Goal: Task Accomplishment & Management: Complete application form

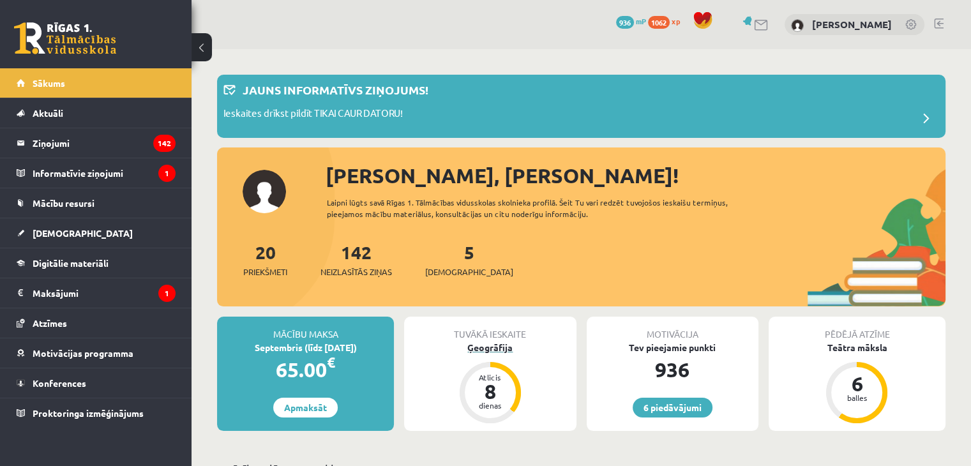
click at [487, 348] on div "Ģeogrāfija" at bounding box center [490, 347] width 172 height 13
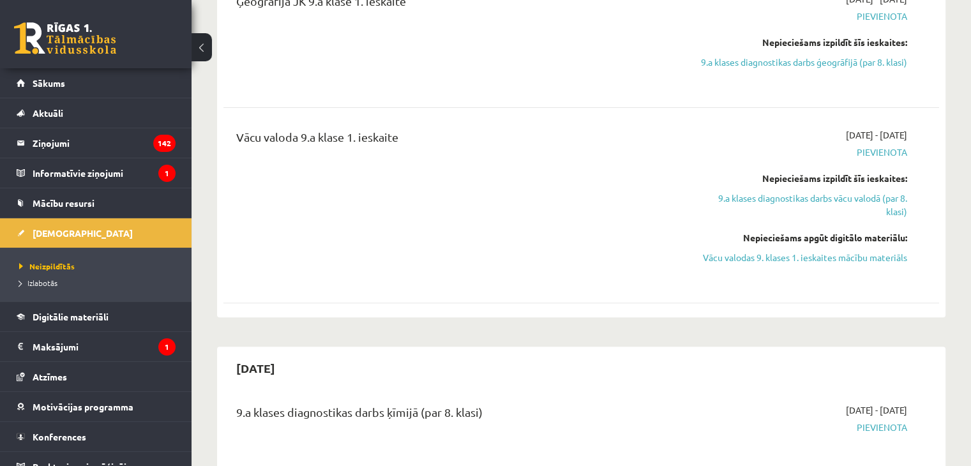
scroll to position [319, 0]
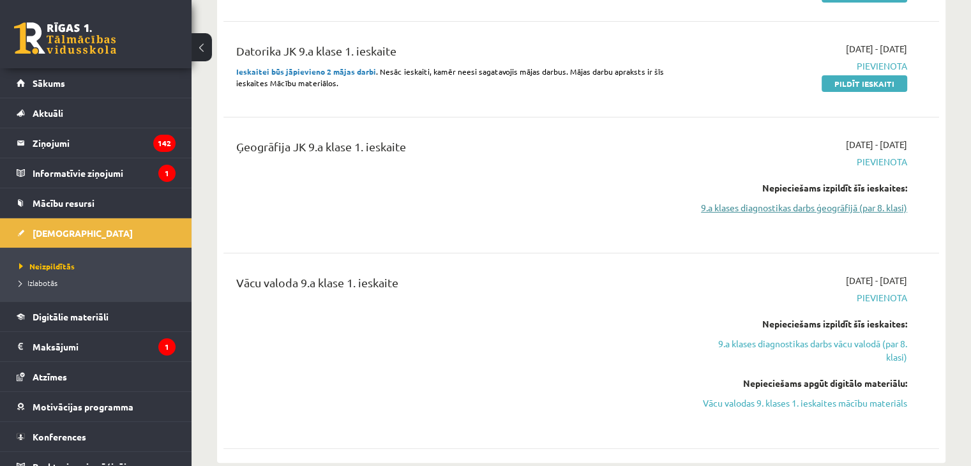
click at [781, 205] on link "9.a klases diagnostikas darbs ģeogrāfijā (par 8. klasi)" at bounding box center [802, 207] width 211 height 13
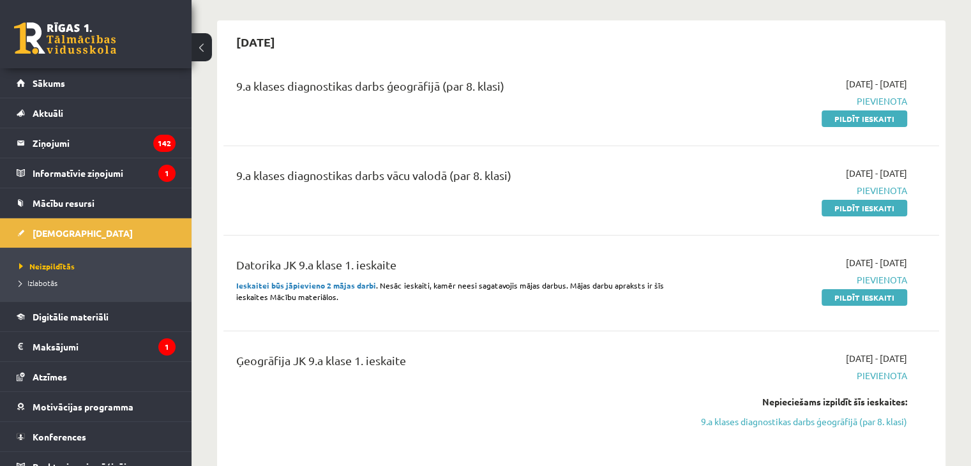
scroll to position [42, 0]
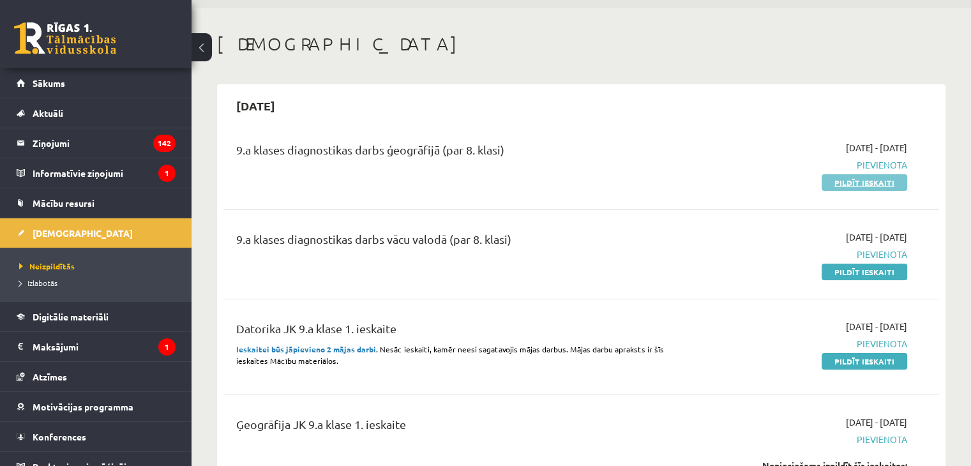
click at [826, 185] on link "Pildīt ieskaiti" at bounding box center [865, 182] width 86 height 17
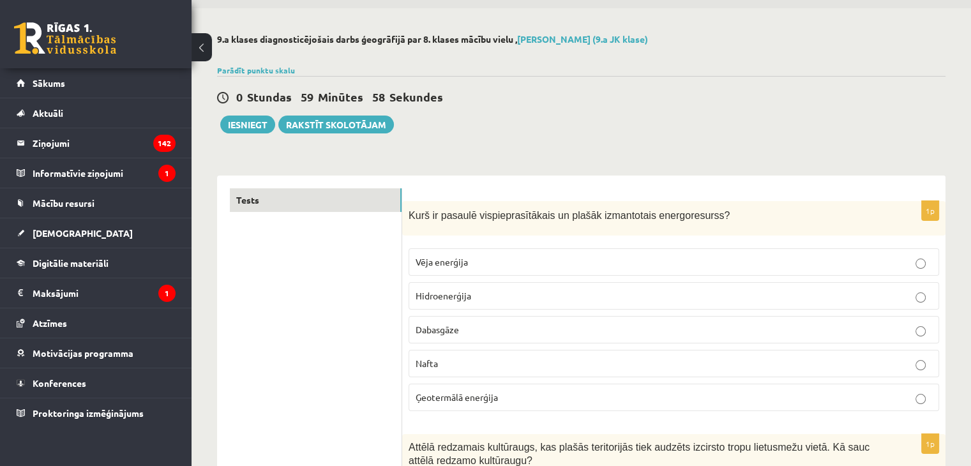
scroll to position [64, 0]
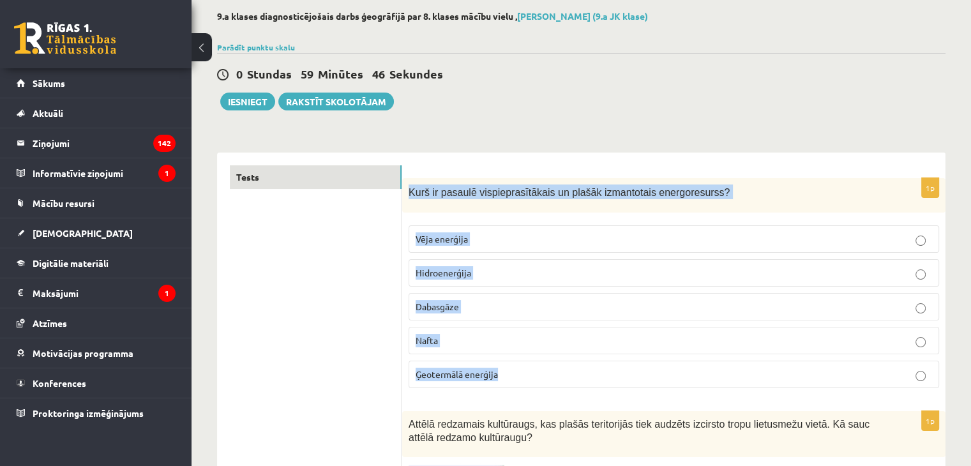
drag, startPoint x: 409, startPoint y: 190, endPoint x: 519, endPoint y: 373, distance: 213.7
click at [519, 373] on div "1p Kurš ir pasaulē vispieprasītākais un plašāk izmantotais energoresurss? Vēja …" at bounding box center [674, 288] width 544 height 221
copy div "Kurš ir pasaulē vispieprasītākais un plašāk izmantotais energoresurss? Vēja ene…"
click at [780, 197] on p "Kurš ir pasaulē vispieprasītākais un plašāk izmantotais energoresurss?" at bounding box center [642, 192] width 467 height 15
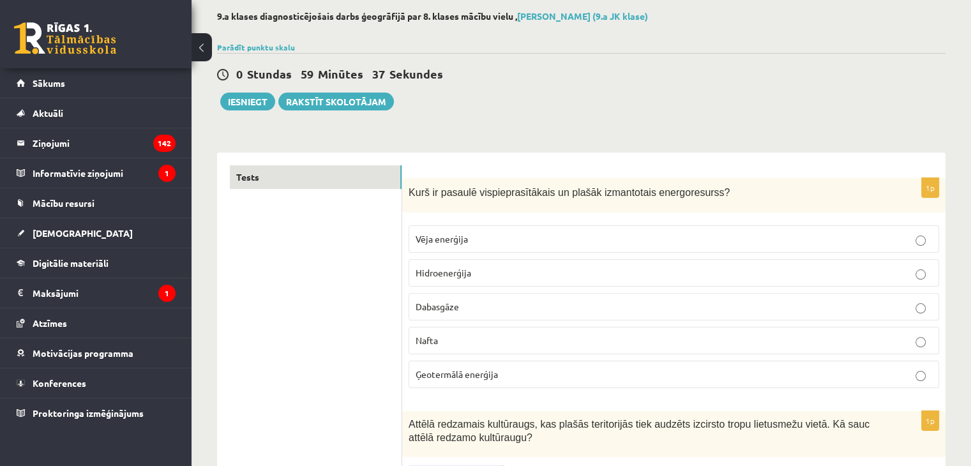
click at [438, 330] on label "Nafta" at bounding box center [674, 340] width 531 height 27
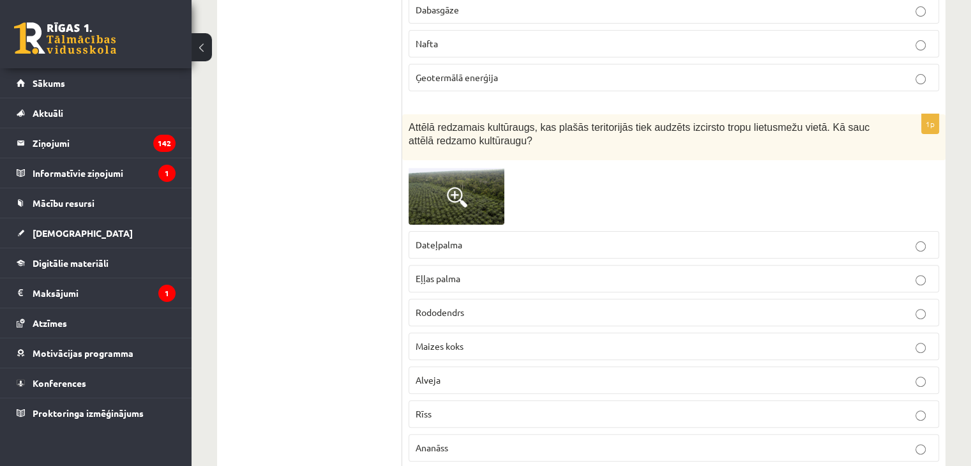
scroll to position [383, 0]
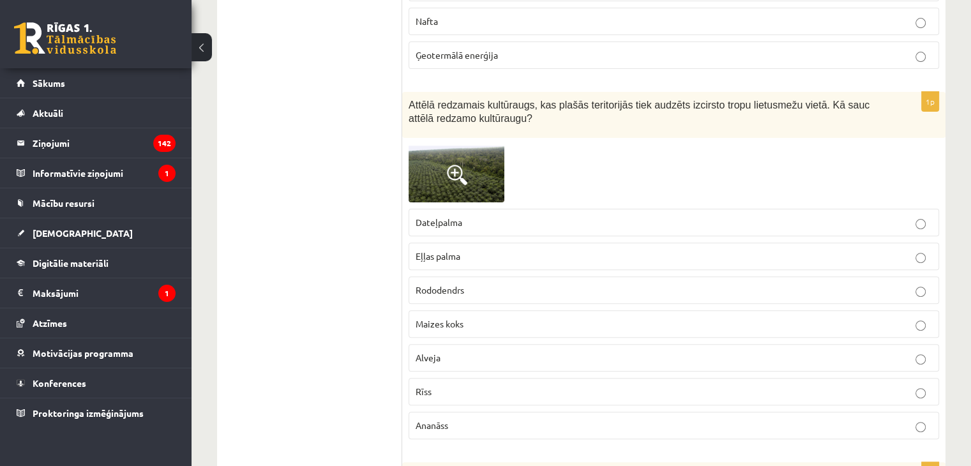
click at [455, 179] on span at bounding box center [457, 175] width 20 height 20
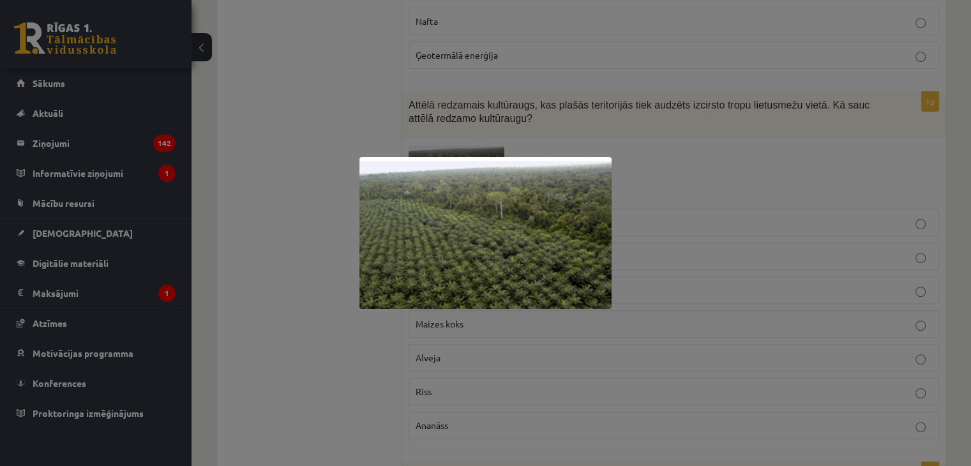
click at [699, 175] on div at bounding box center [485, 233] width 971 height 466
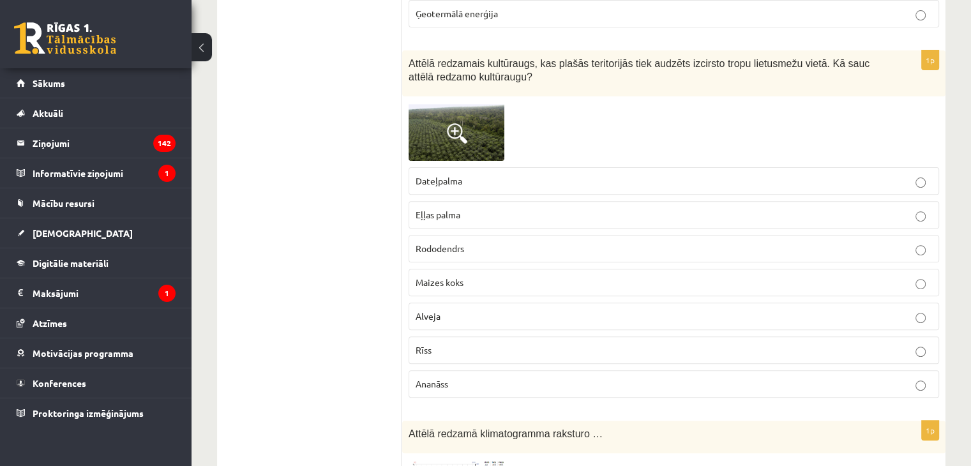
scroll to position [447, 0]
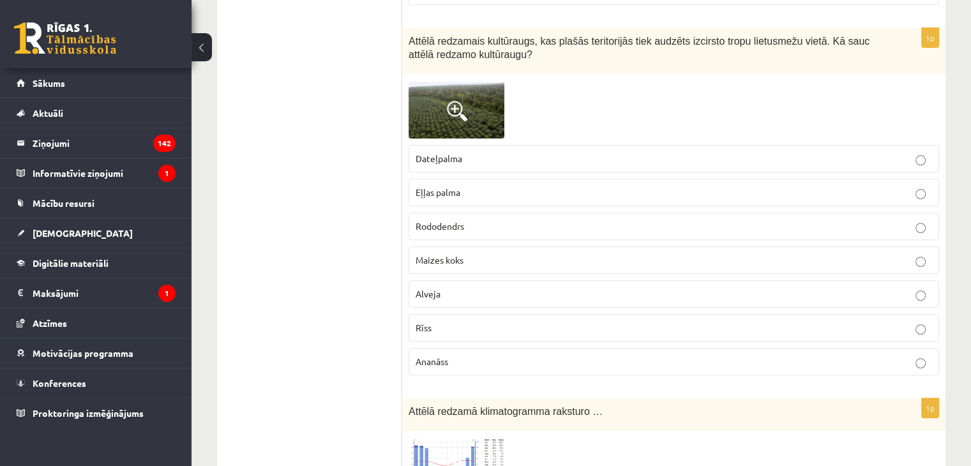
click at [461, 103] on span at bounding box center [457, 111] width 20 height 20
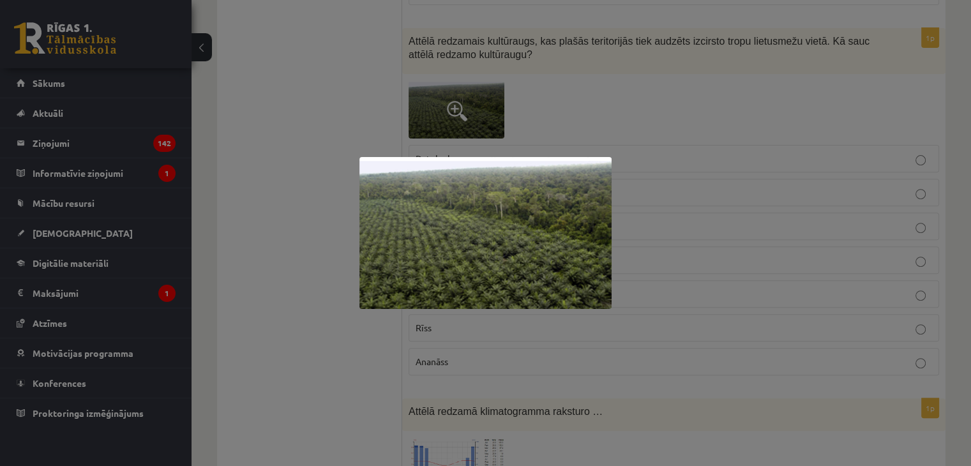
click at [525, 119] on div at bounding box center [485, 233] width 971 height 466
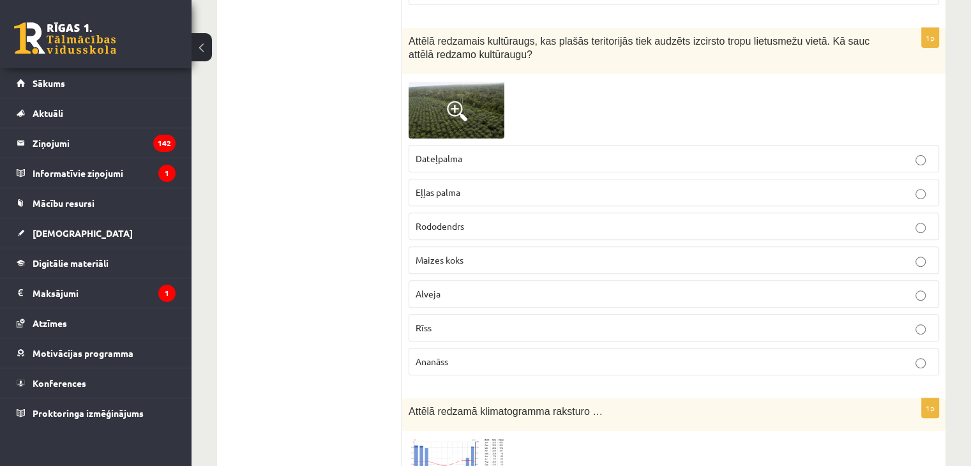
click at [477, 152] on p "Dateļpalma" at bounding box center [674, 158] width 517 height 13
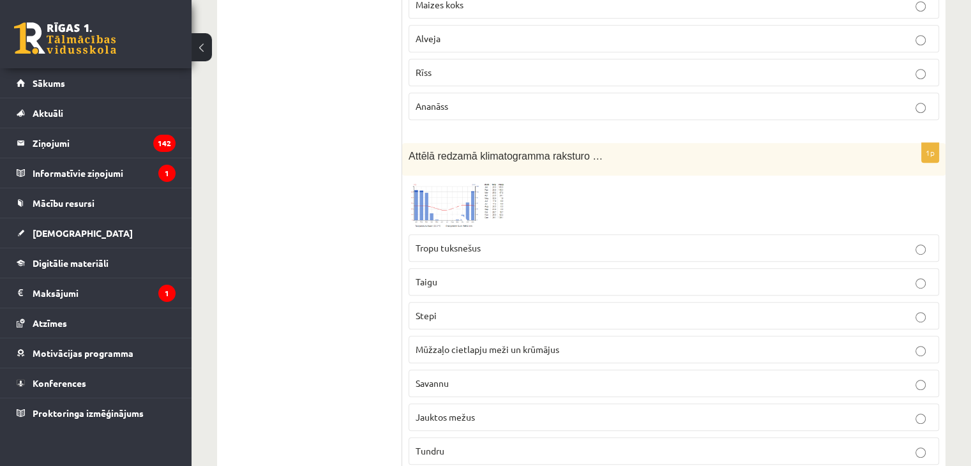
scroll to position [766, 0]
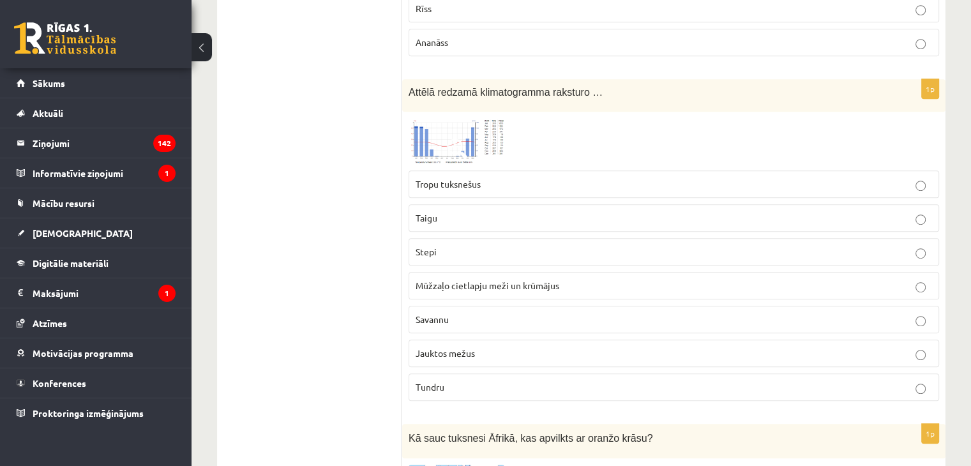
click at [455, 140] on span at bounding box center [457, 149] width 20 height 20
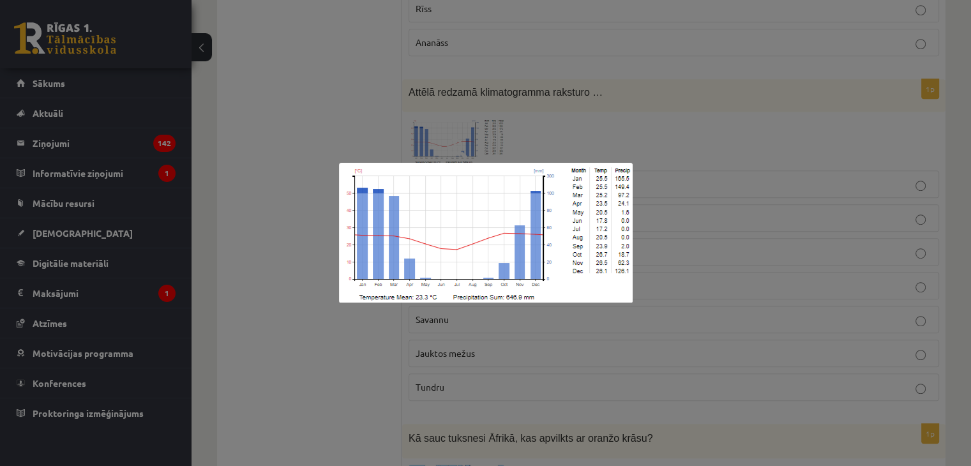
click at [628, 144] on div at bounding box center [485, 233] width 971 height 466
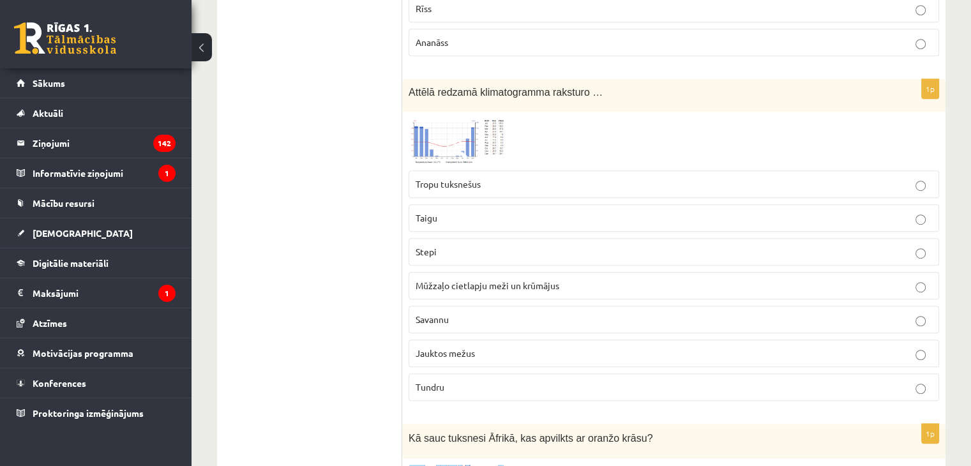
click at [479, 143] on img at bounding box center [457, 141] width 96 height 46
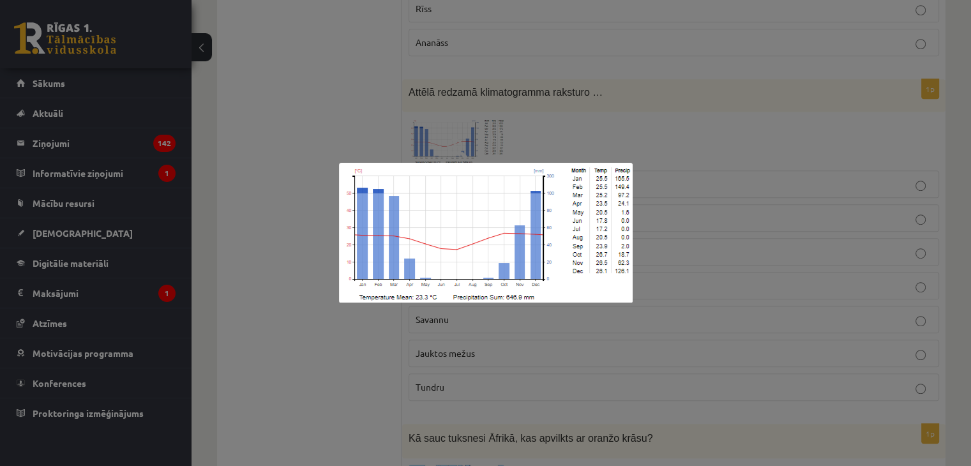
click at [527, 128] on div at bounding box center [485, 233] width 971 height 466
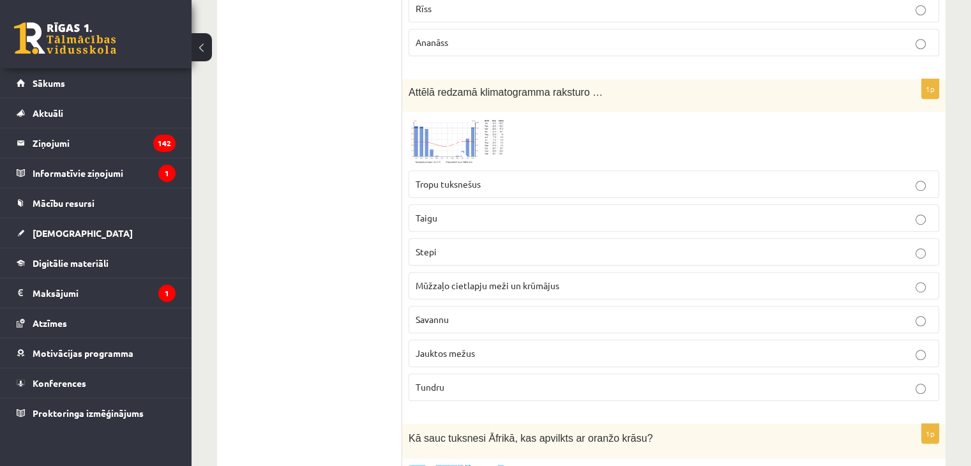
click at [478, 179] on span "Tropu tuksnešus" at bounding box center [448, 183] width 65 height 11
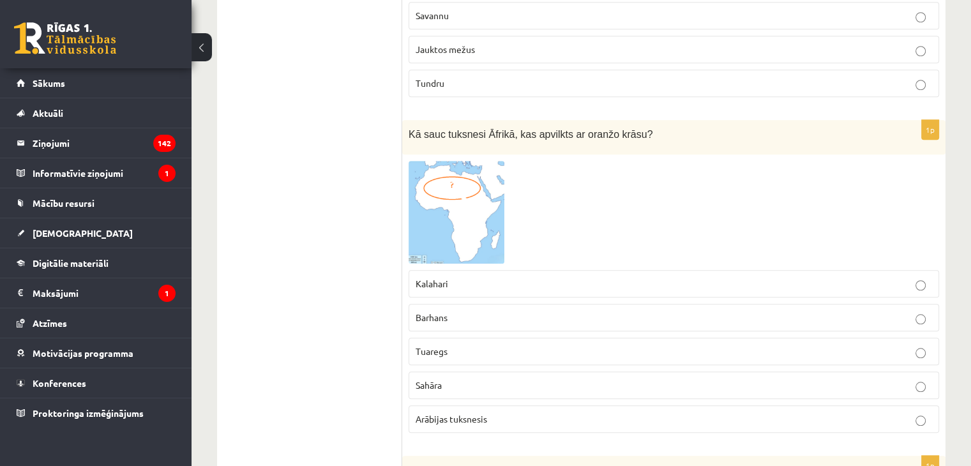
scroll to position [1150, 0]
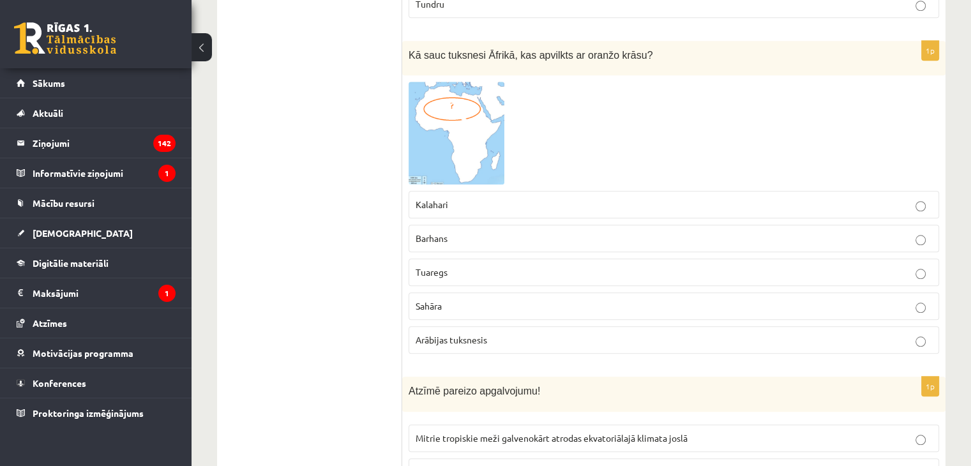
click at [455, 198] on p "Kalahari" at bounding box center [674, 204] width 517 height 13
click at [437, 233] on span "Barhans" at bounding box center [432, 237] width 32 height 11
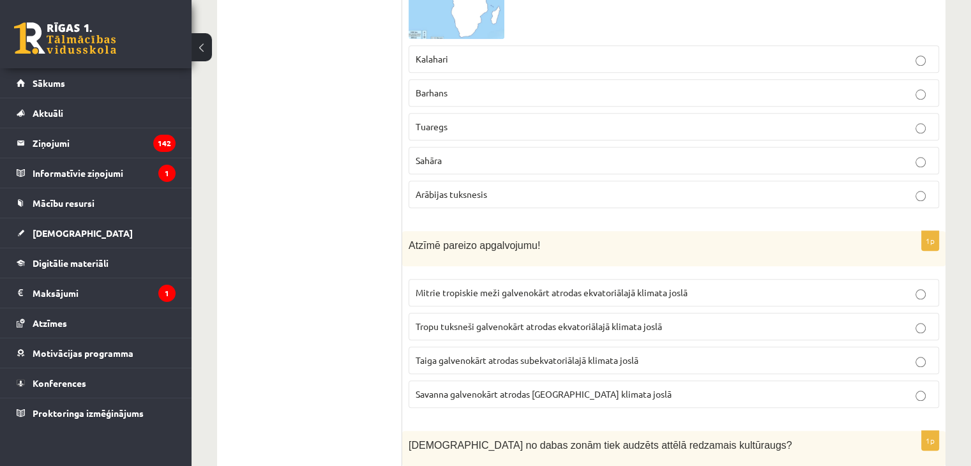
scroll to position [1405, 0]
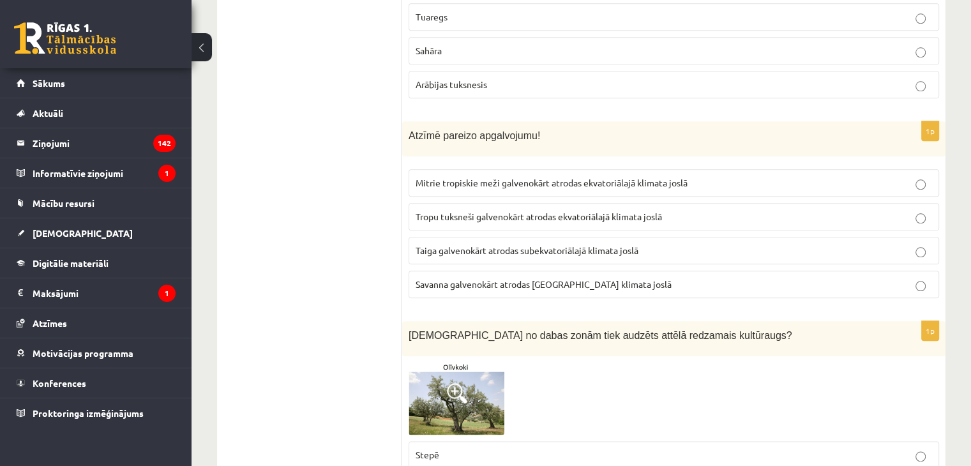
click at [496, 245] on span "Taiga galvenokārt atrodas subekvatoriālajā klimata joslā" at bounding box center [527, 250] width 223 height 11
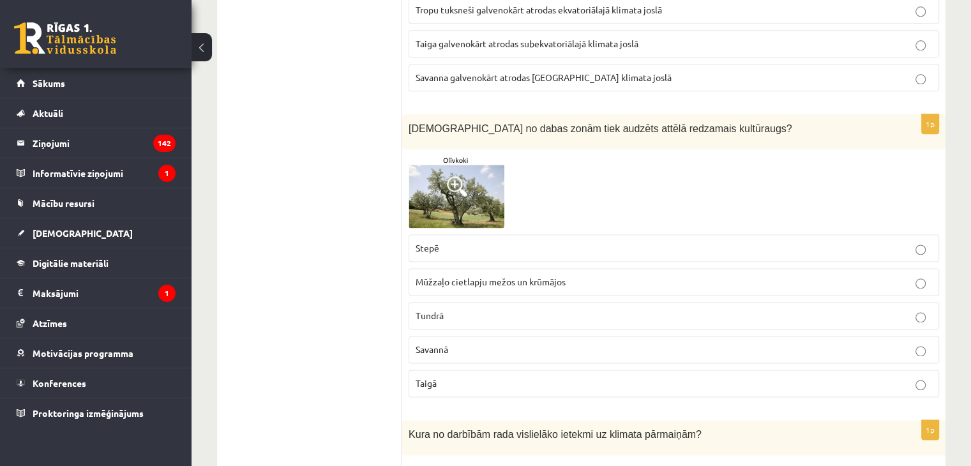
scroll to position [1661, 0]
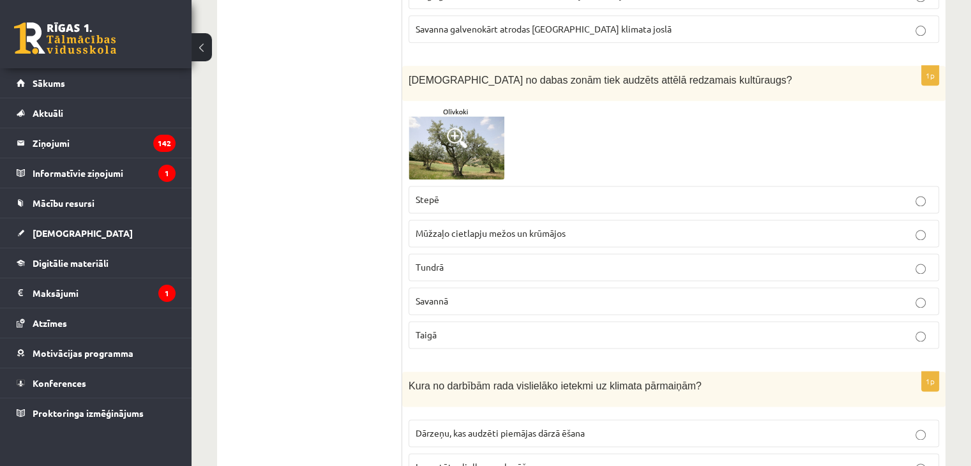
click at [433, 261] on p "Tundrā" at bounding box center [674, 267] width 517 height 13
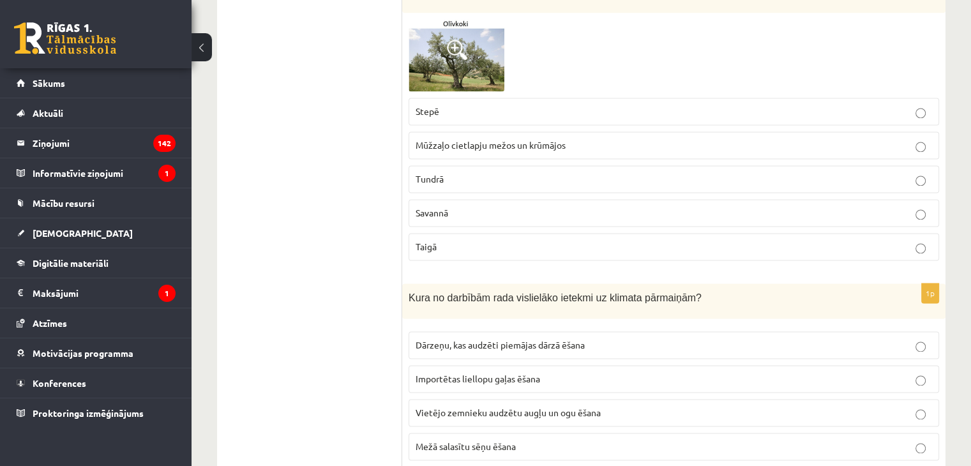
scroll to position [1852, 0]
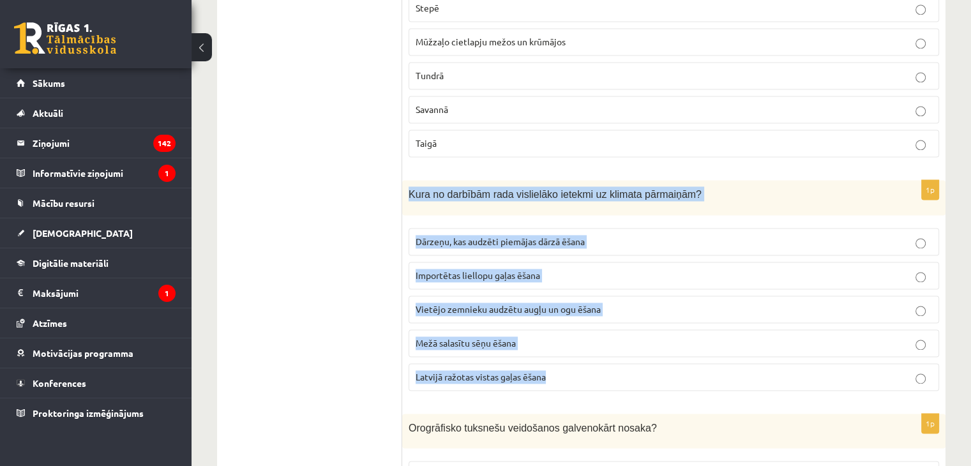
drag, startPoint x: 409, startPoint y: 185, endPoint x: 562, endPoint y: 360, distance: 233.1
click at [562, 360] on div "1p Kura no darbībām rada vislielāko ietekmi uz klimata pārmaiņām? Dārzeņu, kas …" at bounding box center [674, 290] width 544 height 221
copy div "Kura no darbībām rada vislielāko ietekmi uz klimata pārmaiņām? Dārzeņu, kas aud…"
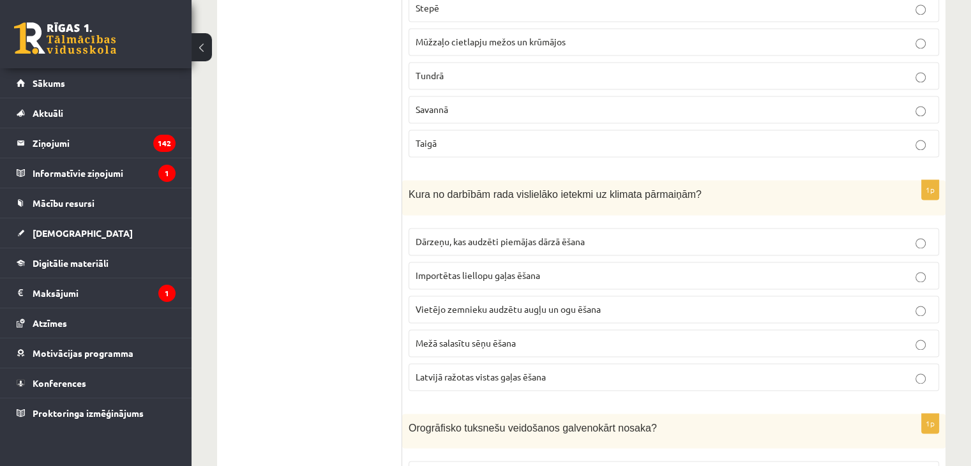
click at [445, 273] on label "Importētas liellopu gaļas ēšana" at bounding box center [674, 275] width 531 height 27
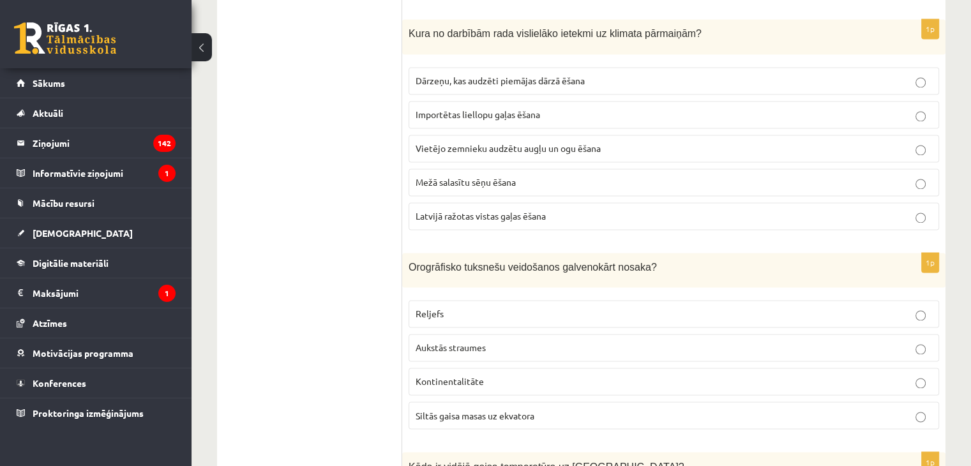
scroll to position [2108, 0]
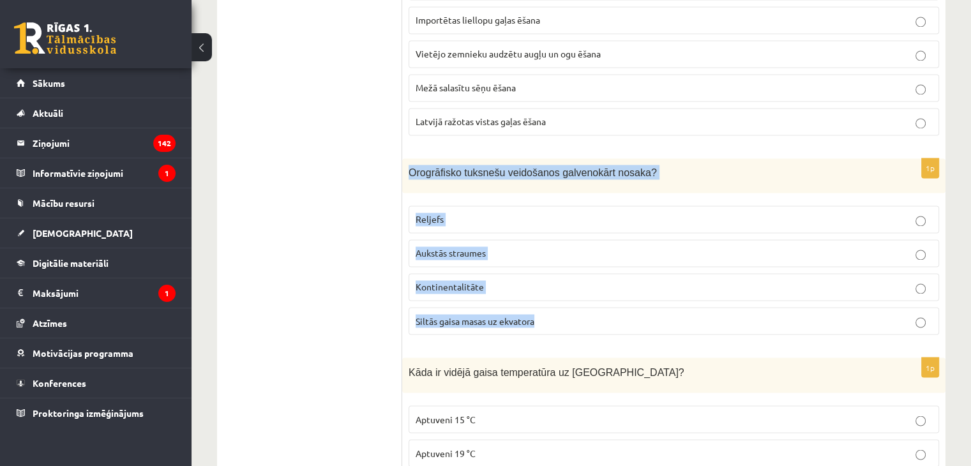
drag, startPoint x: 409, startPoint y: 164, endPoint x: 552, endPoint y: 315, distance: 208.3
click at [552, 315] on div "1p Orogrāfisko tuksnešu veidošanos galvenokārt nosaka? Reljefs Aukstās straumes…" at bounding box center [674, 251] width 544 height 187
copy div "Orogrāfisko tuksnešu veidošanos galvenokārt nosaka? Reljefs Aukstās straumes Ko…"
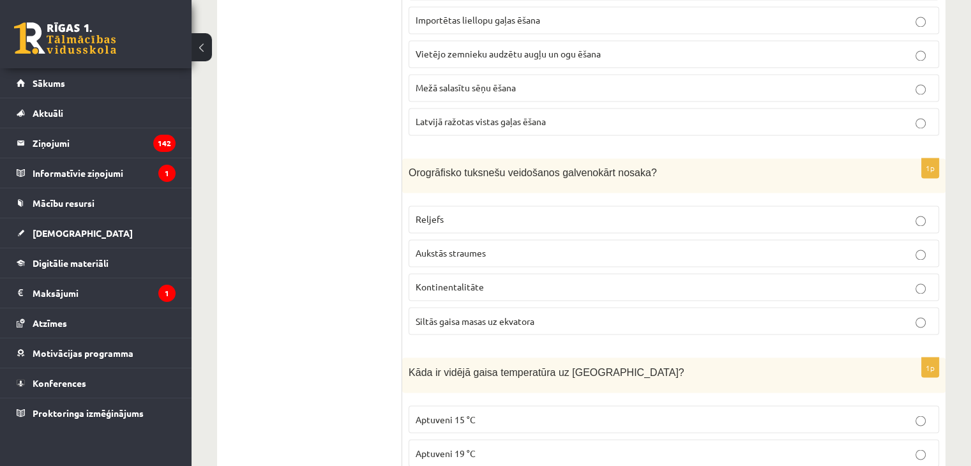
click at [432, 213] on span "Reljefs" at bounding box center [430, 218] width 28 height 11
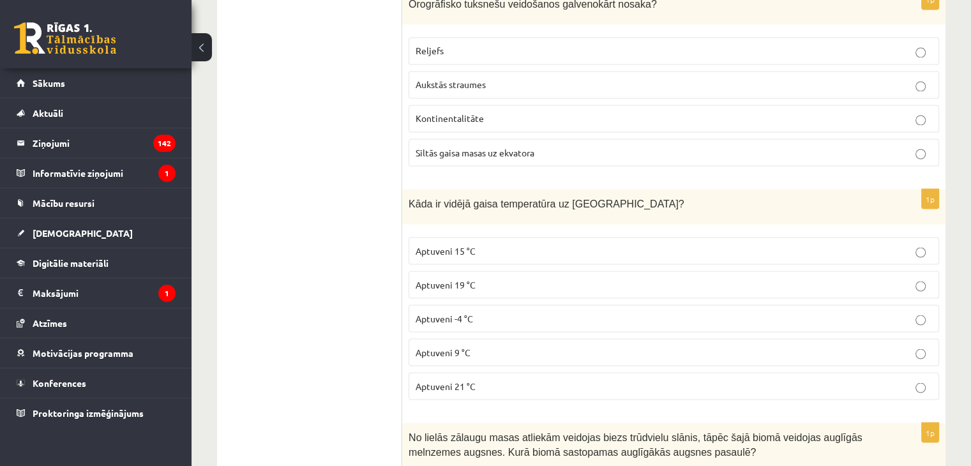
scroll to position [2299, 0]
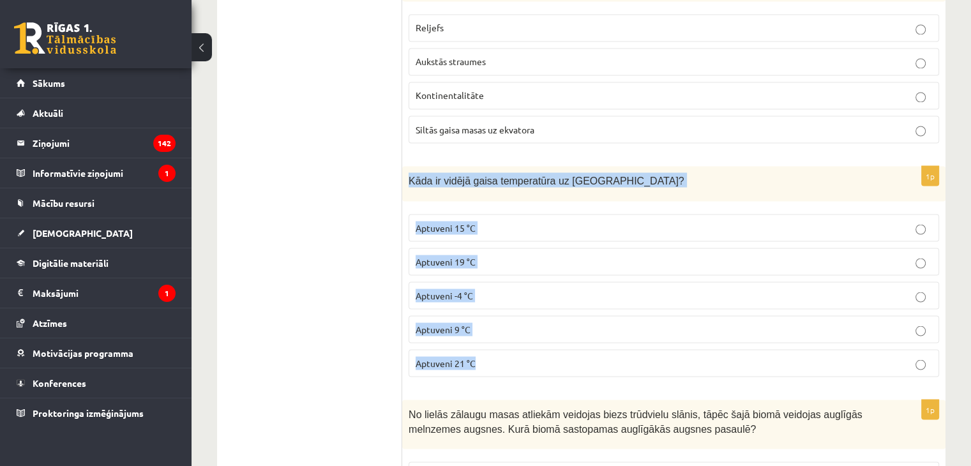
drag, startPoint x: 411, startPoint y: 172, endPoint x: 514, endPoint y: 343, distance: 199.4
click at [514, 343] on div "1p Kāda ir vidējā gaisa temperatūra uz Zemes? Aptuveni 15 °C Aptuveni 19 °C Apt…" at bounding box center [674, 276] width 544 height 221
copy div "Kāda ir vidējā gaisa temperatūra uz Zemes? Aptuveni 15 °C Aptuveni 19 °C Aptuve…"
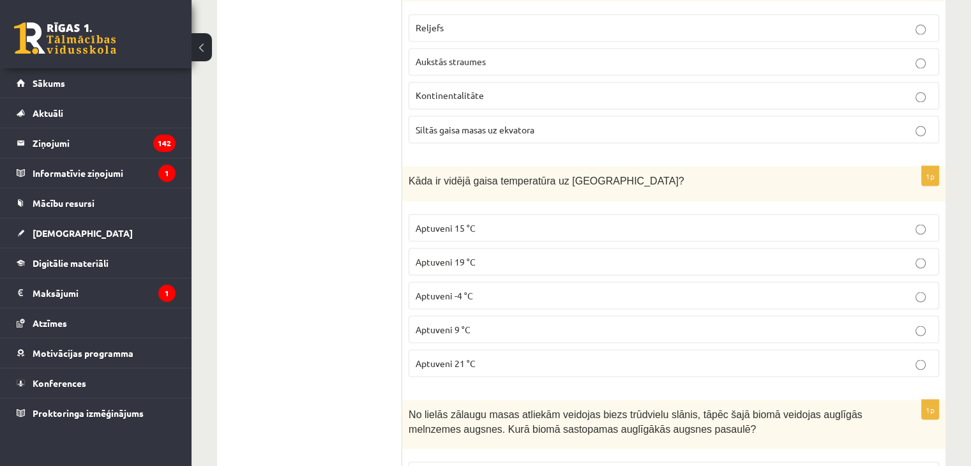
click at [444, 222] on span "Aptuveni 15 °C" at bounding box center [446, 227] width 60 height 11
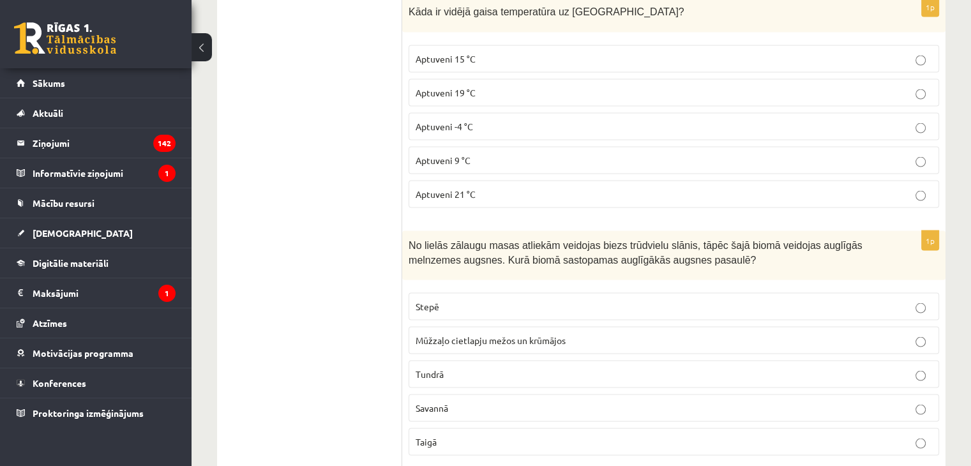
scroll to position [2491, 0]
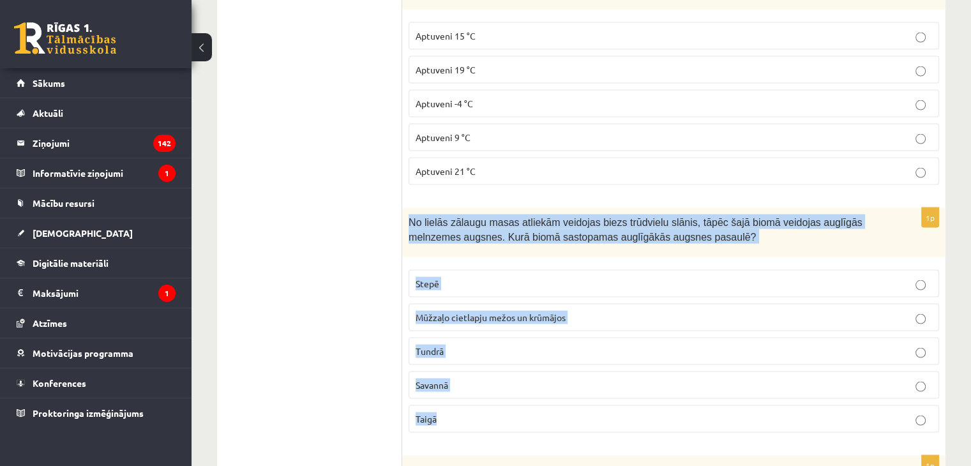
drag, startPoint x: 433, startPoint y: 230, endPoint x: 565, endPoint y: 392, distance: 208.8
click at [565, 392] on div "1p No lielās zālaugu masas atliekām veidojas biezs trūdvielu slānis, tāpēc šajā…" at bounding box center [674, 325] width 544 height 235
copy div "No lielās zālaugu masas atliekām veidojas biezs trūdvielu slānis, tāpēc šajā bi…"
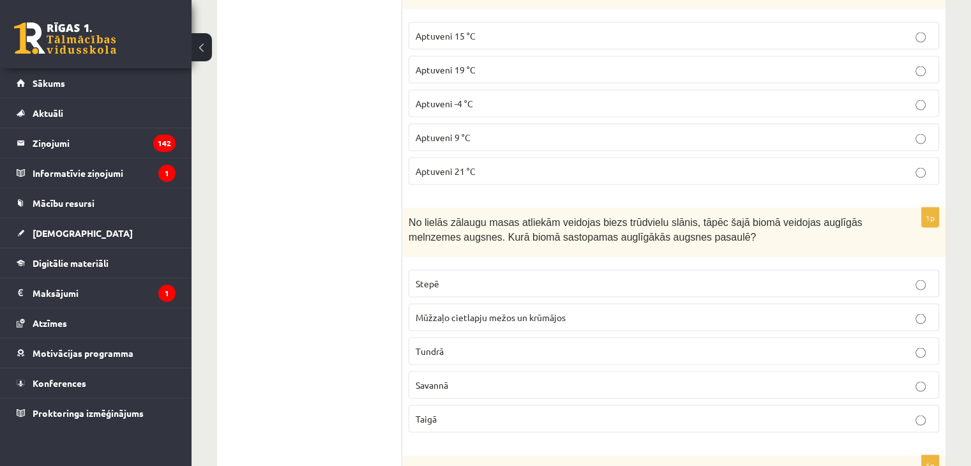
click at [455, 277] on p "Stepē" at bounding box center [674, 283] width 517 height 13
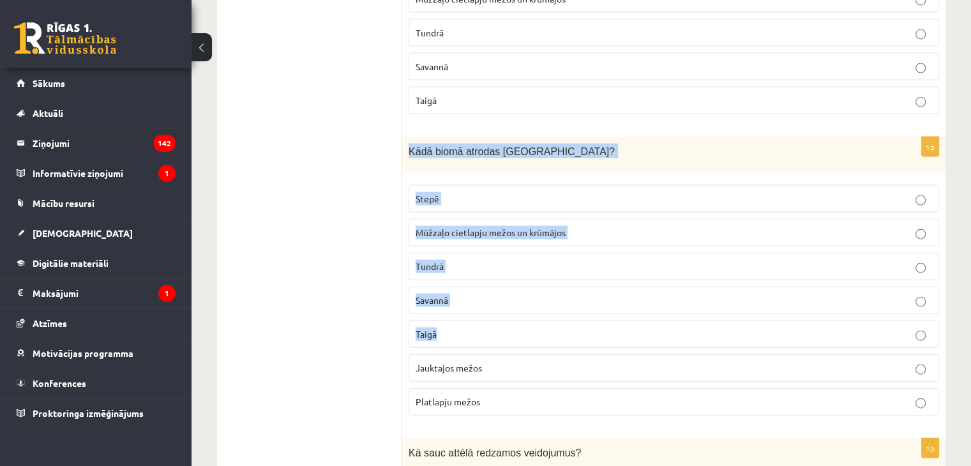
scroll to position [2810, 0]
drag, startPoint x: 409, startPoint y: 200, endPoint x: 528, endPoint y: 376, distance: 212.9
click at [528, 376] on div "1p Kādā biomā atrodas Latvija? Stepē Mūžzaļo cietlapju mežos un krūmājos Tundrā…" at bounding box center [674, 281] width 544 height 289
copy div "Kādā biomā atrodas Latvija? Stepē Mūžzaļo cietlapju mežos un krūmājos Tundrā Sa…"
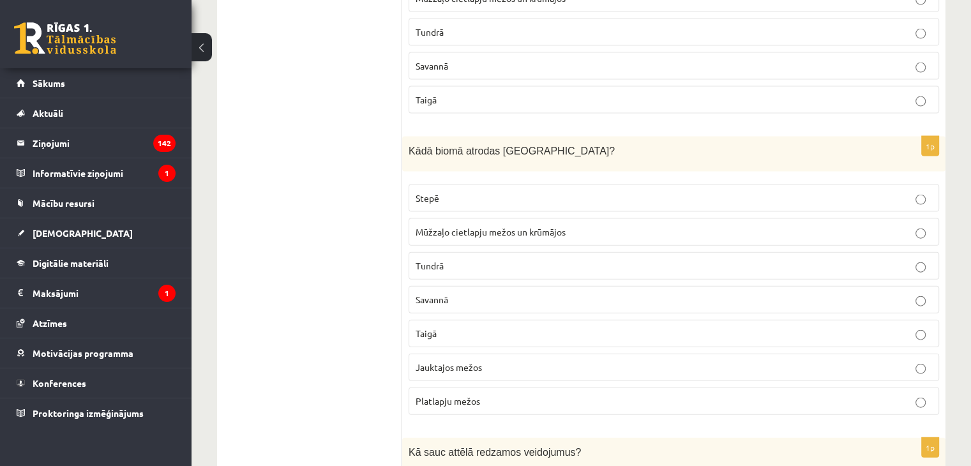
click at [447, 362] on span "Jauktajos mežos" at bounding box center [449, 367] width 66 height 11
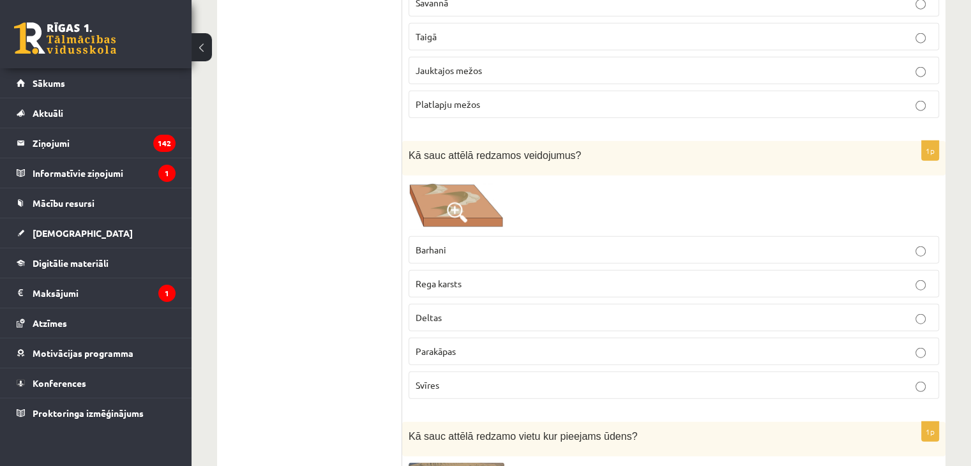
scroll to position [3130, 0]
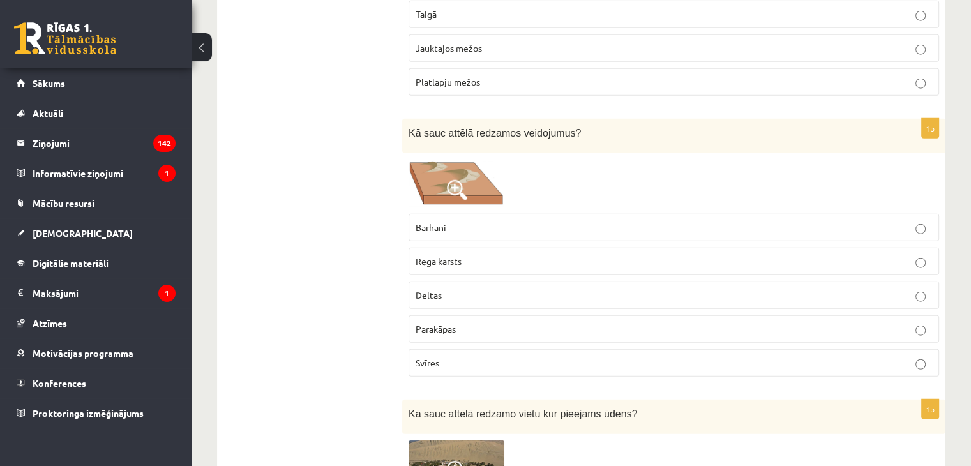
click at [443, 349] on label "Svīres" at bounding box center [674, 362] width 531 height 27
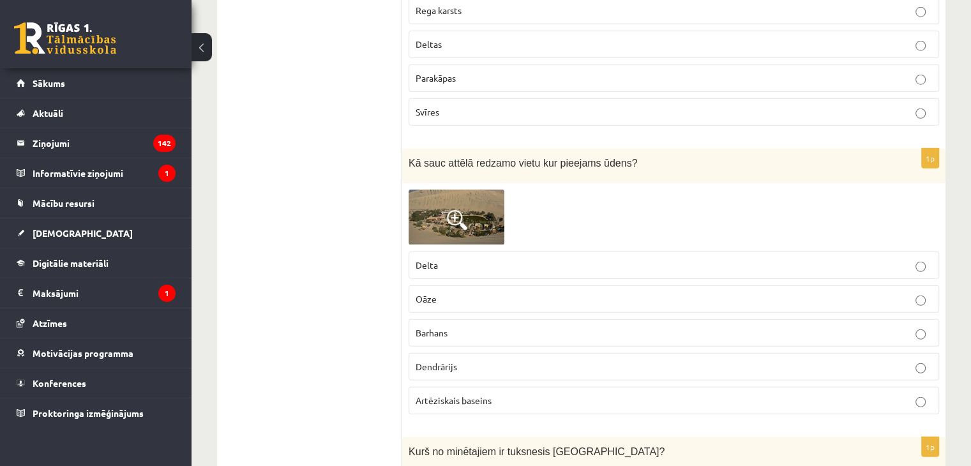
scroll to position [3449, 0]
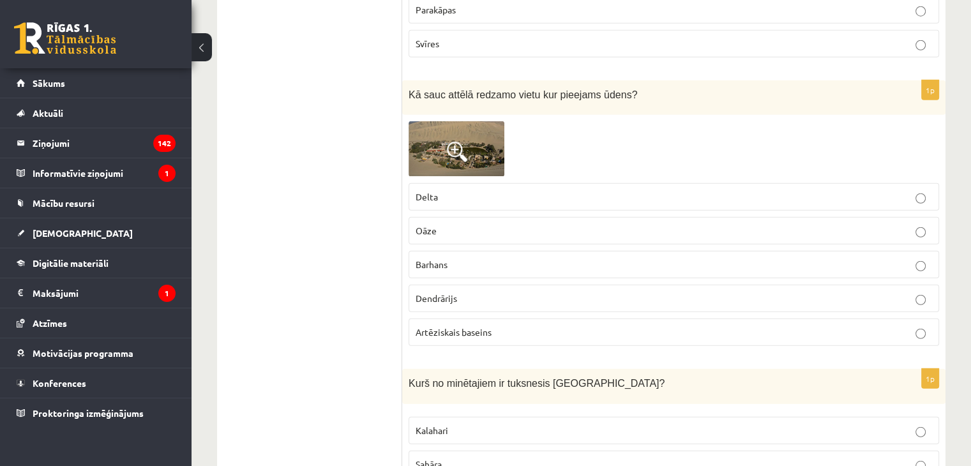
click at [451, 258] on p "Barhans" at bounding box center [674, 264] width 517 height 13
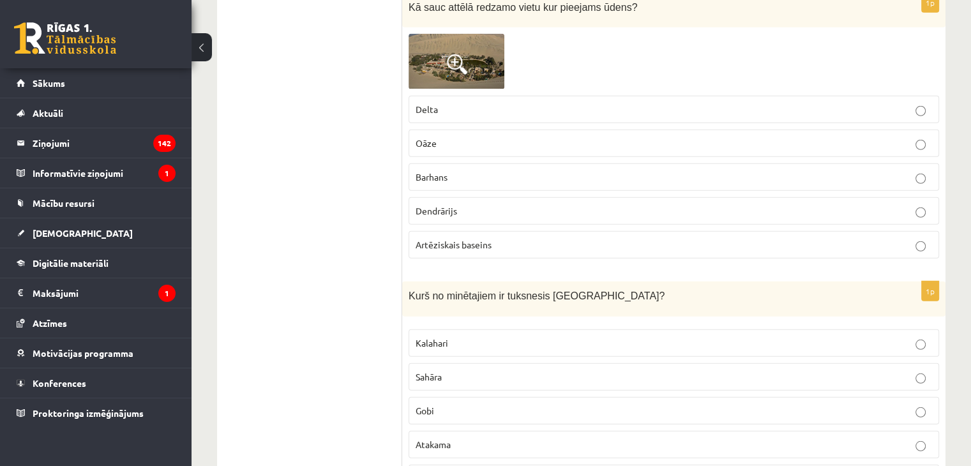
scroll to position [3641, 0]
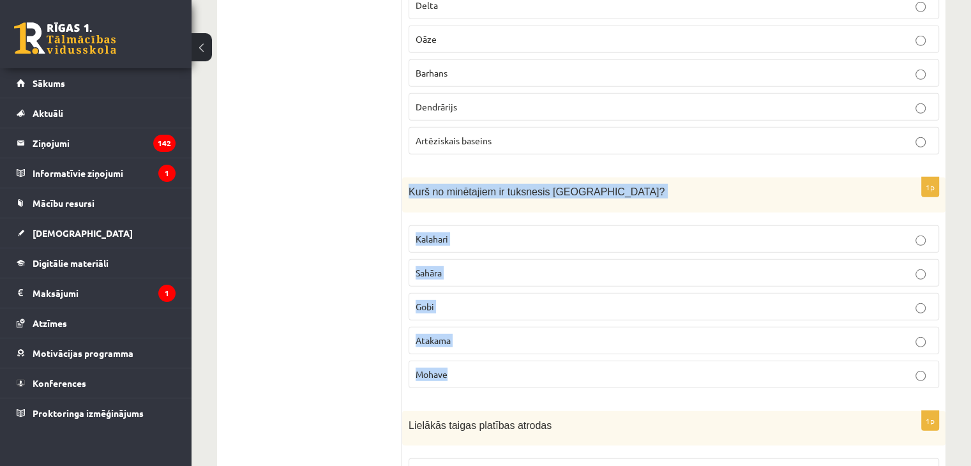
drag, startPoint x: 410, startPoint y: 172, endPoint x: 480, endPoint y: 349, distance: 190.7
click at [480, 349] on div "1p Kurš no minētajiem ir tuksnesis Āzijā? Kalahari Sahāra Gobi Atakama Mohave" at bounding box center [674, 288] width 544 height 221
copy div "Kurš no minētajiem ir tuksnesis Āzijā? Kalahari Sahāra Gobi Atakama Mohave"
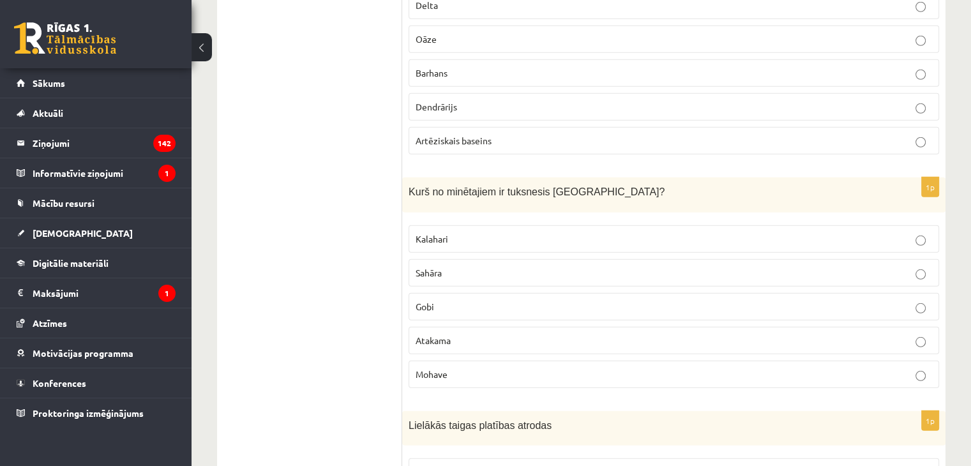
click at [427, 301] on span "Gobi" at bounding box center [425, 306] width 19 height 11
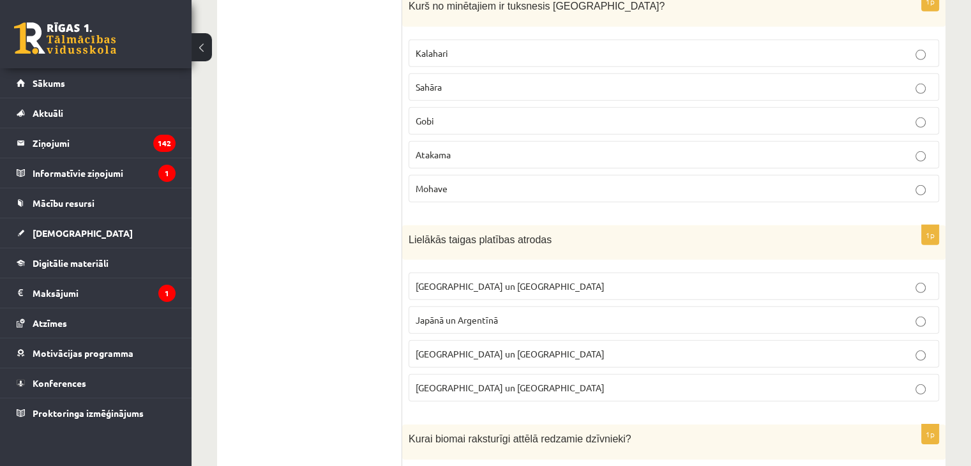
scroll to position [3896, 0]
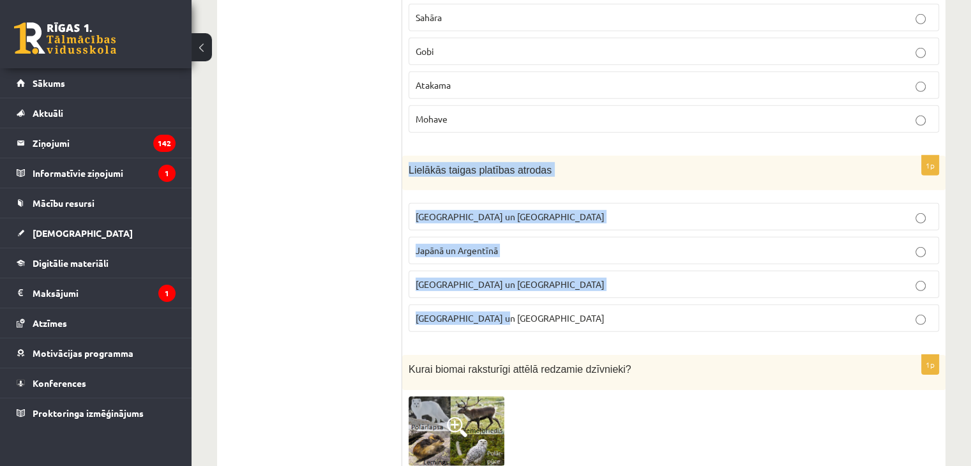
drag, startPoint x: 409, startPoint y: 144, endPoint x: 514, endPoint y: 310, distance: 196.9
click at [514, 310] on div "1p Lielākās taigas platības atrodas Krievijā un Kanādā Japānā un Argentīnā Aust…" at bounding box center [674, 249] width 544 height 187
copy div "Lielākās taigas platības atrodas Krievijā un Kanādā Japānā un Argentīnā Austrāl…"
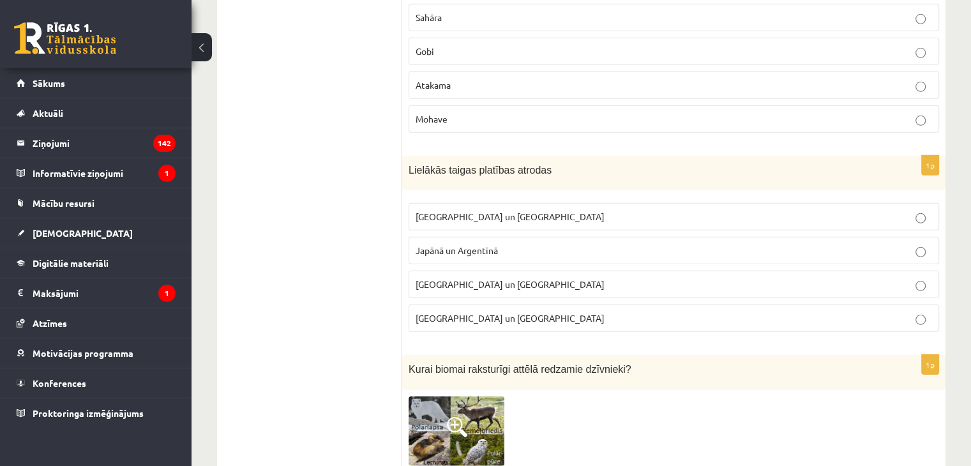
click at [284, 164] on ul "Tests" at bounding box center [316, 358] width 172 height 8050
click at [469, 211] on span "Krievijā un Kanādā" at bounding box center [510, 216] width 189 height 11
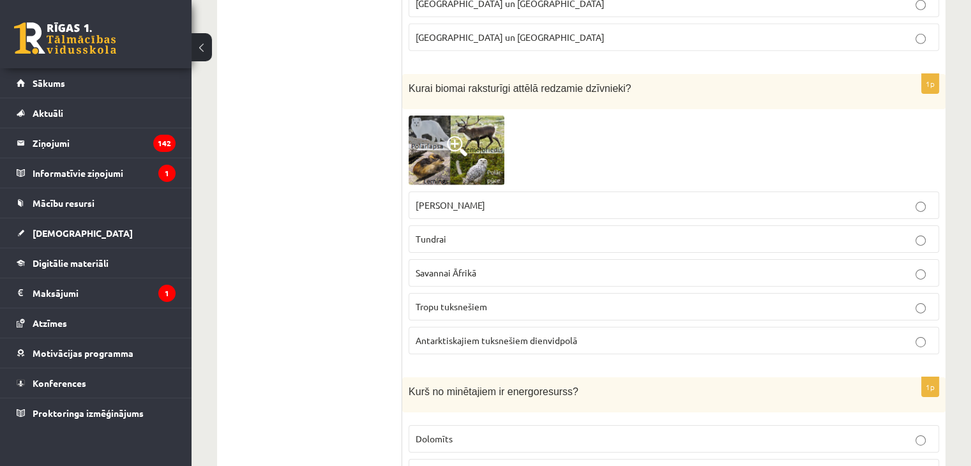
scroll to position [4215, 0]
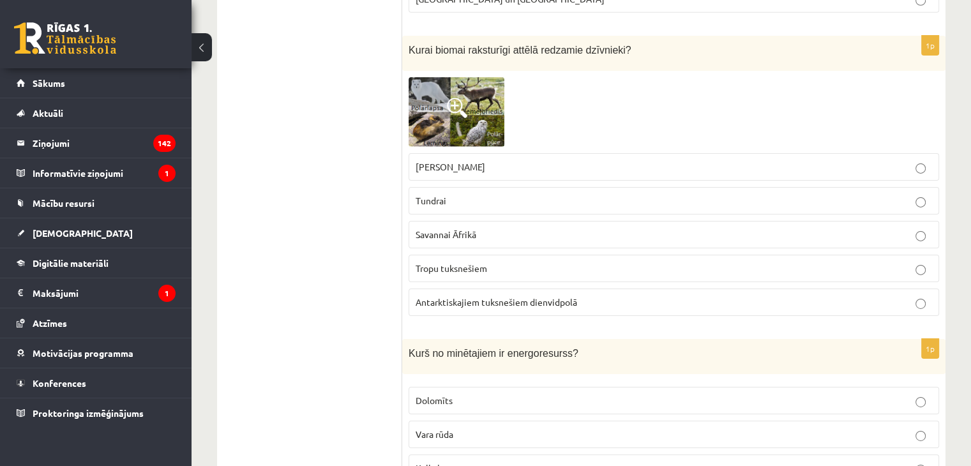
click at [480, 221] on label "Savannai Āfrikā" at bounding box center [674, 234] width 531 height 27
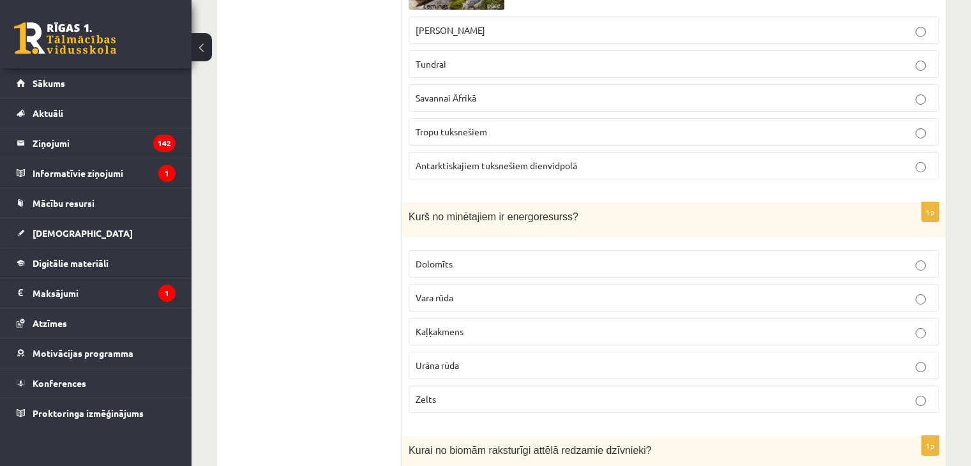
scroll to position [4407, 0]
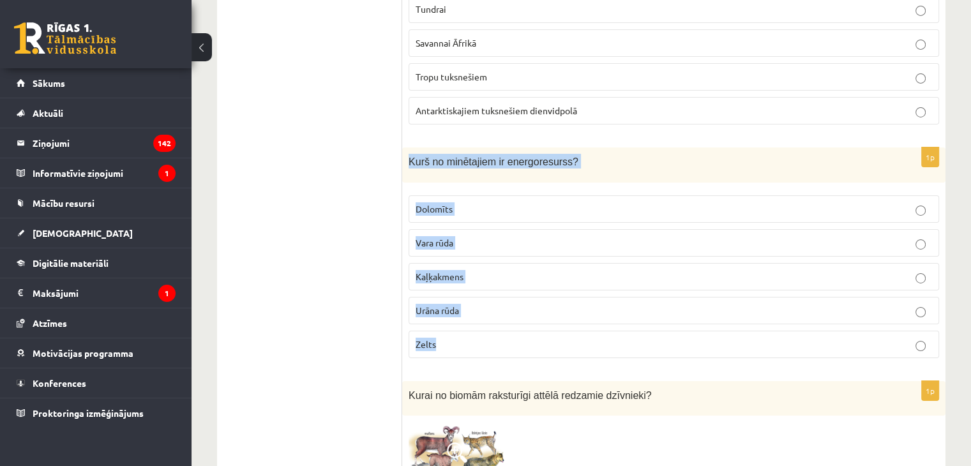
drag, startPoint x: 409, startPoint y: 136, endPoint x: 487, endPoint y: 307, distance: 188.1
click at [487, 307] on div "1p Kurš no minētajiem ir energoresurss? Dolomīts Vara rūda Kaļķakmens Urāna rūd…" at bounding box center [674, 258] width 544 height 221
copy div "Kurš no minētajiem ir energoresurss? Dolomīts Vara rūda Kaļķakmens Urāna rūda Z…"
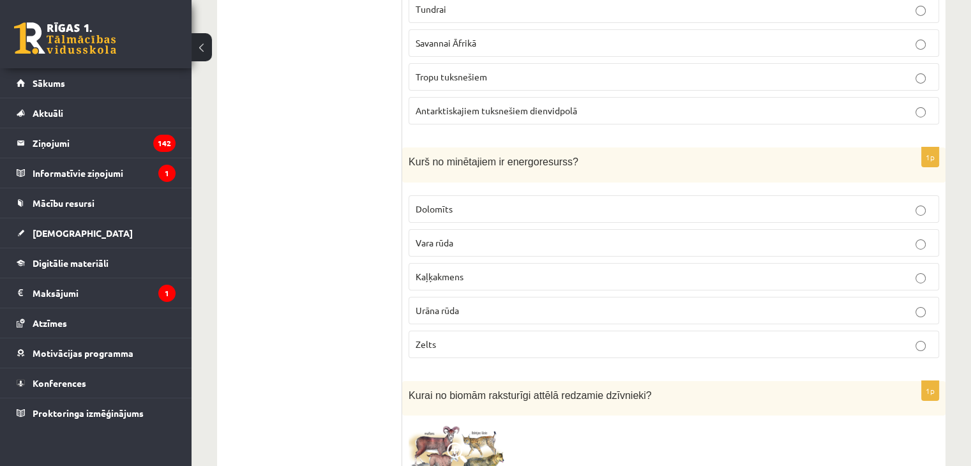
drag, startPoint x: 368, startPoint y: 231, endPoint x: 362, endPoint y: 76, distance: 154.7
click at [455, 297] on label "Urāna rūda" at bounding box center [674, 310] width 531 height 27
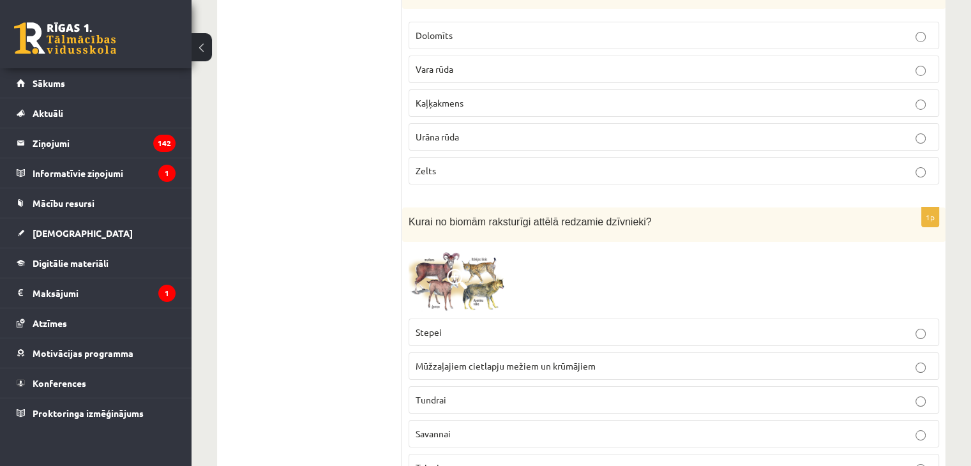
scroll to position [4663, 0]
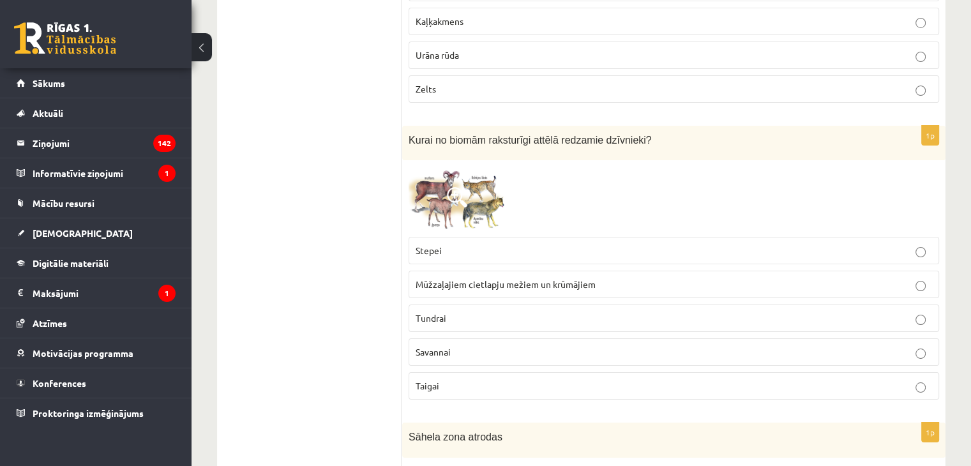
click at [464, 278] on span "Mūžzaļajiem cietlapju mežiem un krūmājiem" at bounding box center [506, 283] width 180 height 11
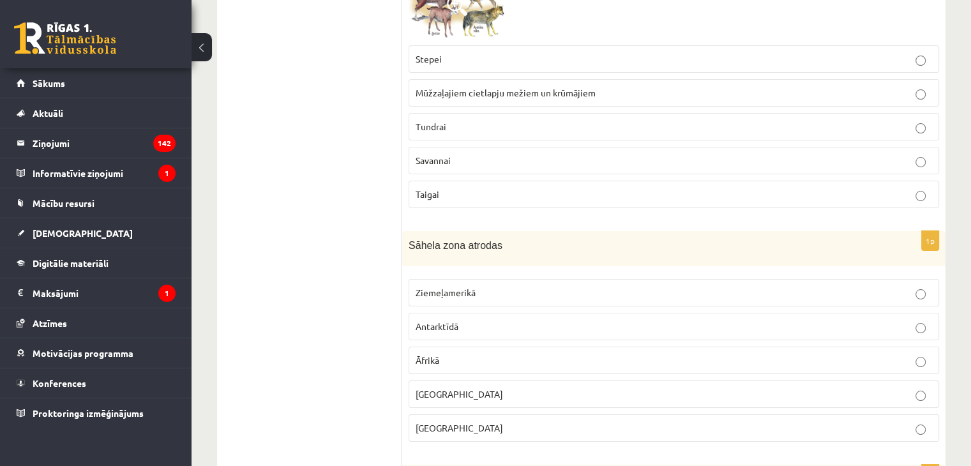
scroll to position [4918, 0]
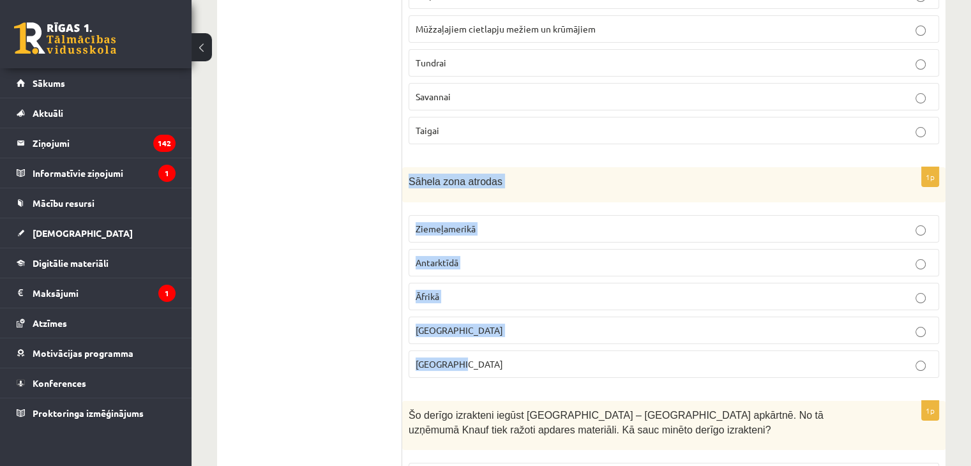
drag, startPoint x: 409, startPoint y: 157, endPoint x: 478, endPoint y: 333, distance: 188.7
click at [478, 333] on div "1p Sāhela zona atrodas Ziemeļamerikā Antarktīdā Āfrikā Āzijā Austrālijā" at bounding box center [674, 277] width 544 height 221
copy div "Sāhela zona atrodas Ziemeļamerikā Antarktīdā Āfrikā Āzijā Austrālijā"
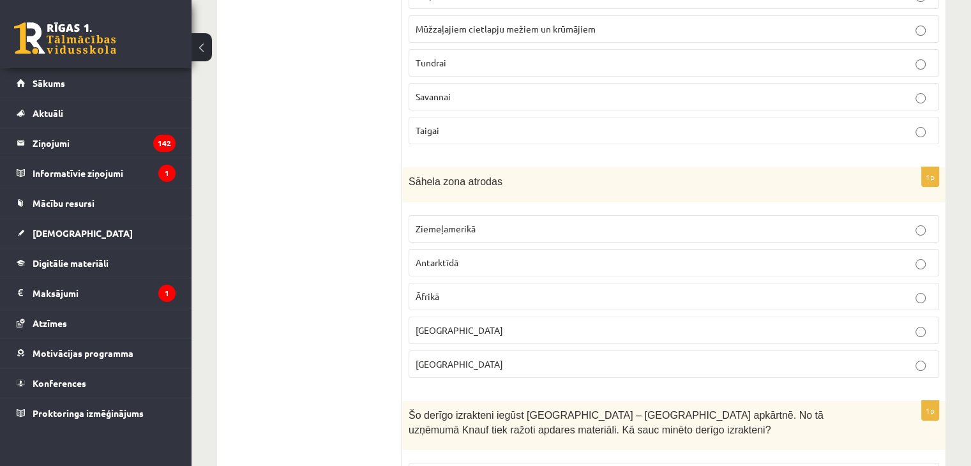
click at [466, 290] on p "Āfrikā" at bounding box center [674, 296] width 517 height 13
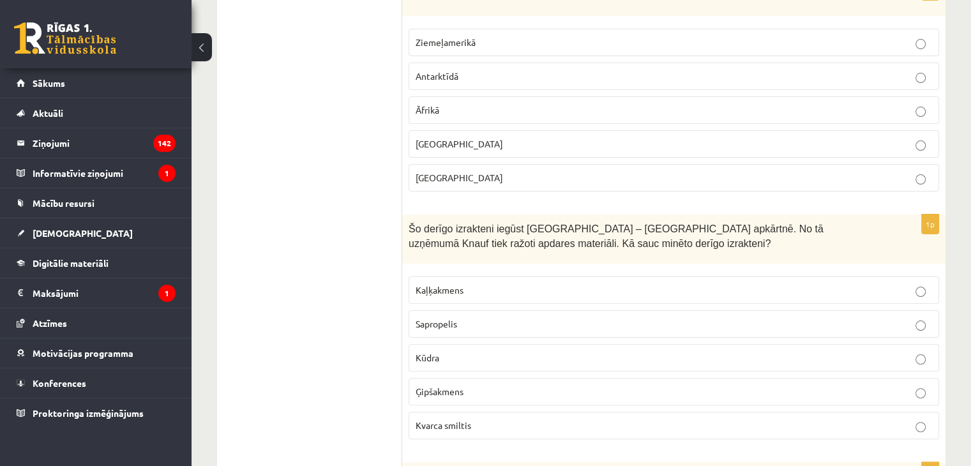
scroll to position [5237, 0]
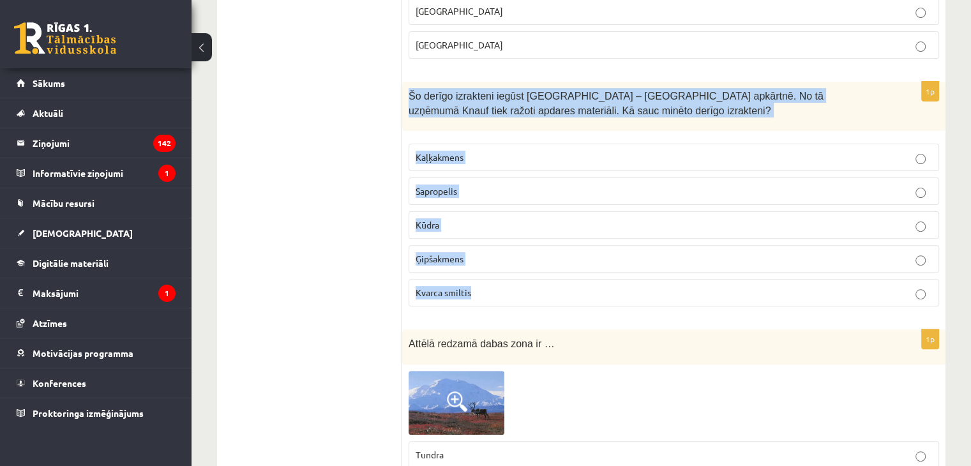
drag, startPoint x: 409, startPoint y: 67, endPoint x: 489, endPoint y: 274, distance: 222.0
click at [489, 274] on div "1p Šo derīgo izrakteni iegūst Latvijā – Salaspils apkārtnē. No tā uzņēmumā Knau…" at bounding box center [674, 199] width 544 height 235
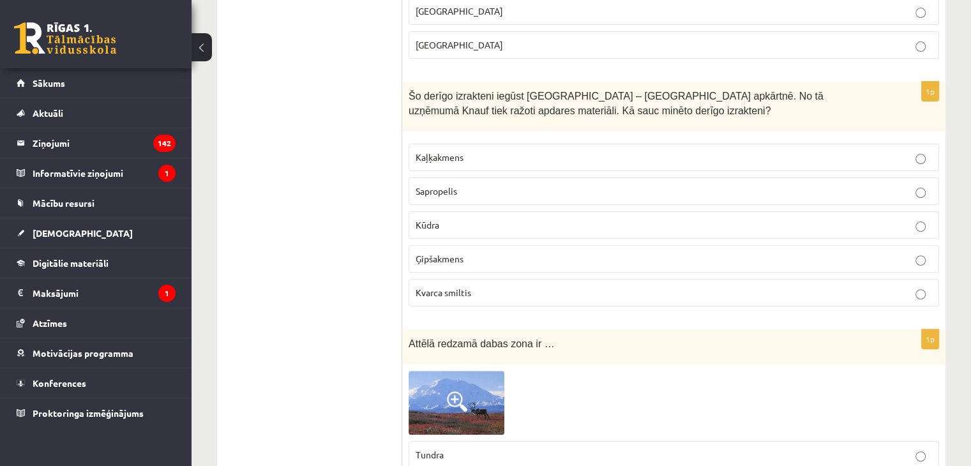
click at [447, 253] on span "Ģipšakmens" at bounding box center [440, 258] width 48 height 11
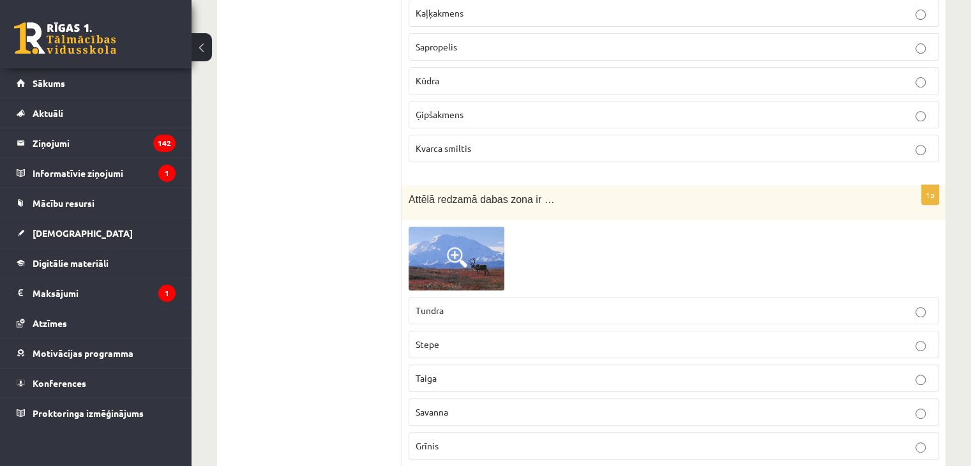
scroll to position [5429, 0]
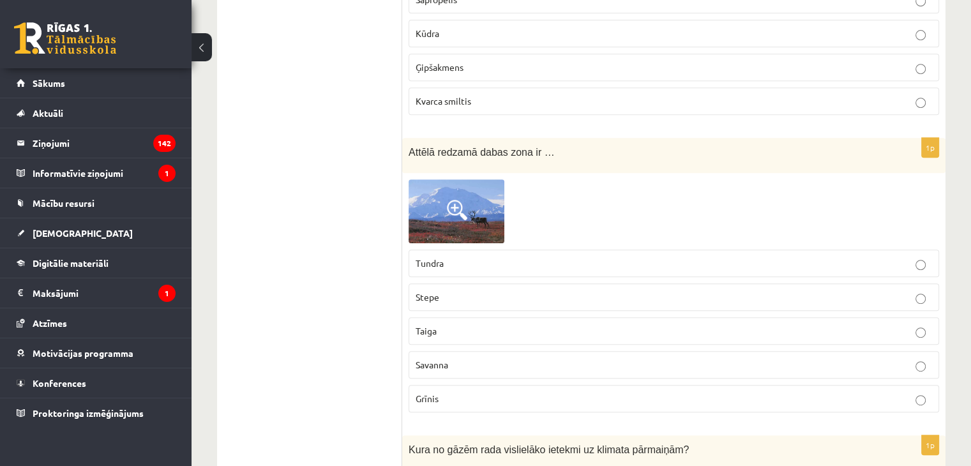
click at [439, 291] on p "Stepe" at bounding box center [674, 297] width 517 height 13
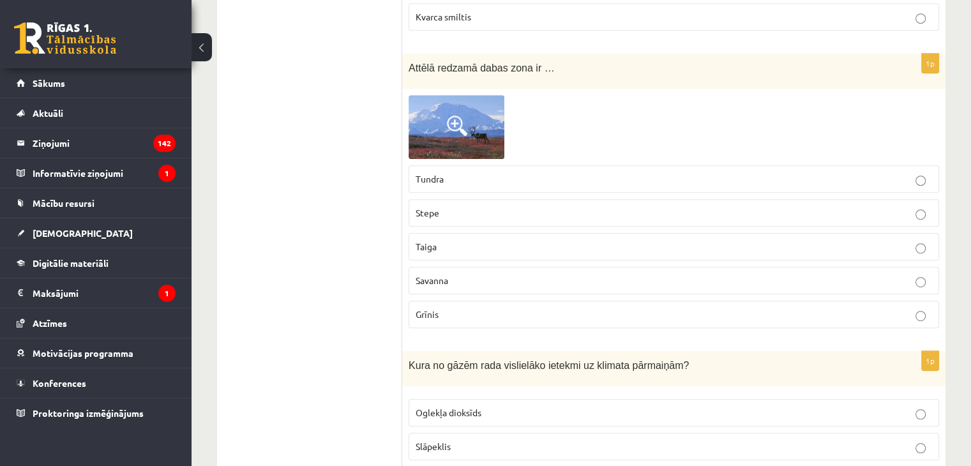
scroll to position [5621, 0]
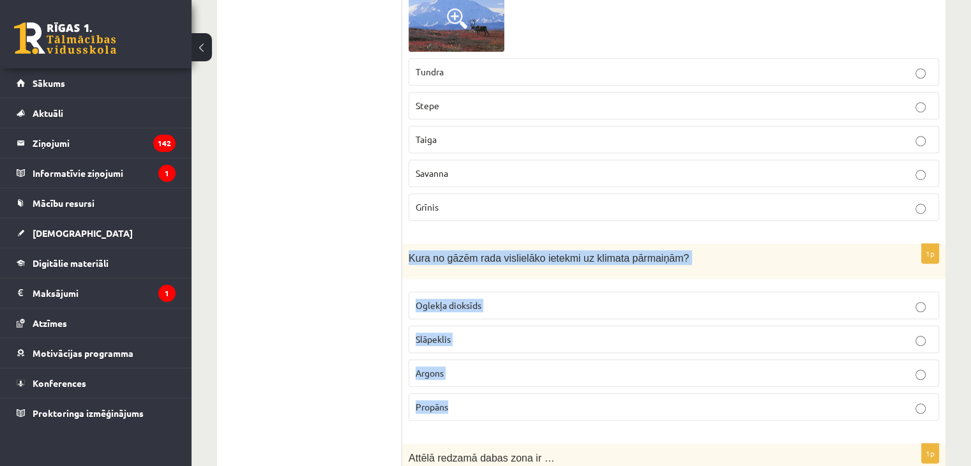
drag, startPoint x: 409, startPoint y: 225, endPoint x: 492, endPoint y: 369, distance: 166.5
click at [492, 369] on div "1p Kura no gāzēm rada vislielāko ietekmi uz klimata pārmaiņām? Oglekļa dioksīds…" at bounding box center [674, 337] width 544 height 187
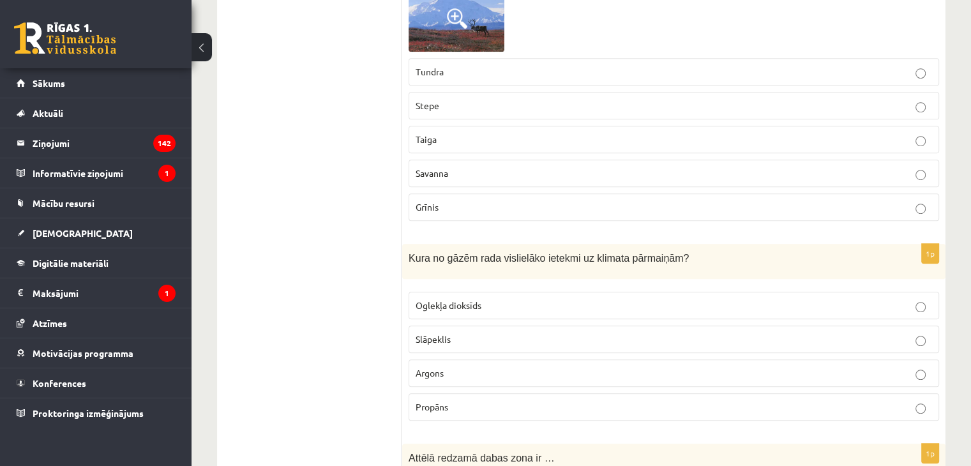
click at [450, 300] on span "Oglekļa dioksīds" at bounding box center [449, 305] width 66 height 11
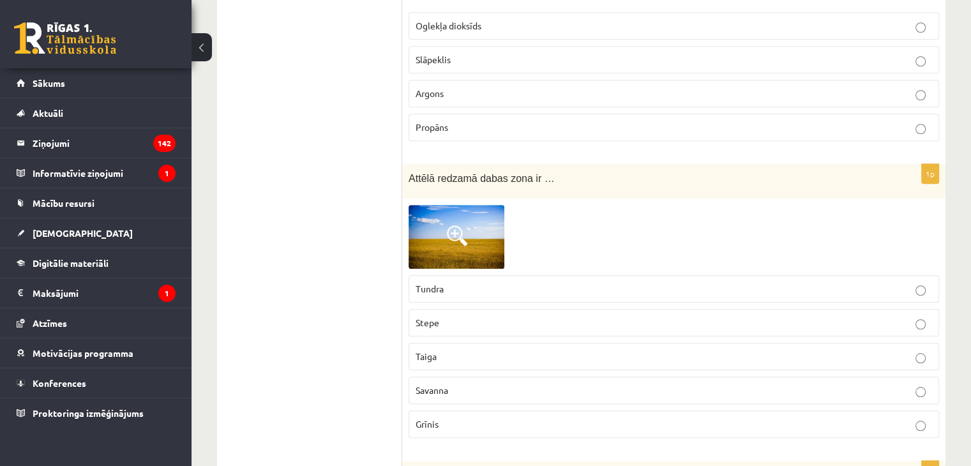
scroll to position [6004, 0]
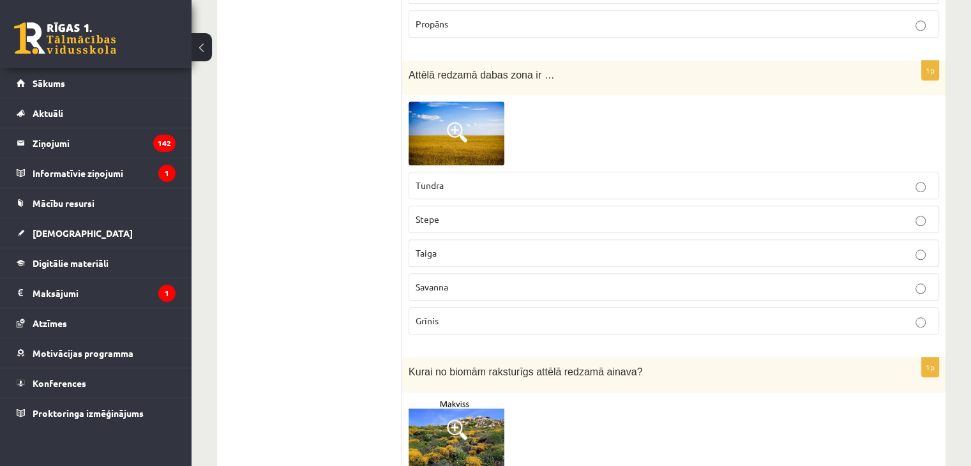
click at [442, 179] on p "Tundra" at bounding box center [674, 185] width 517 height 13
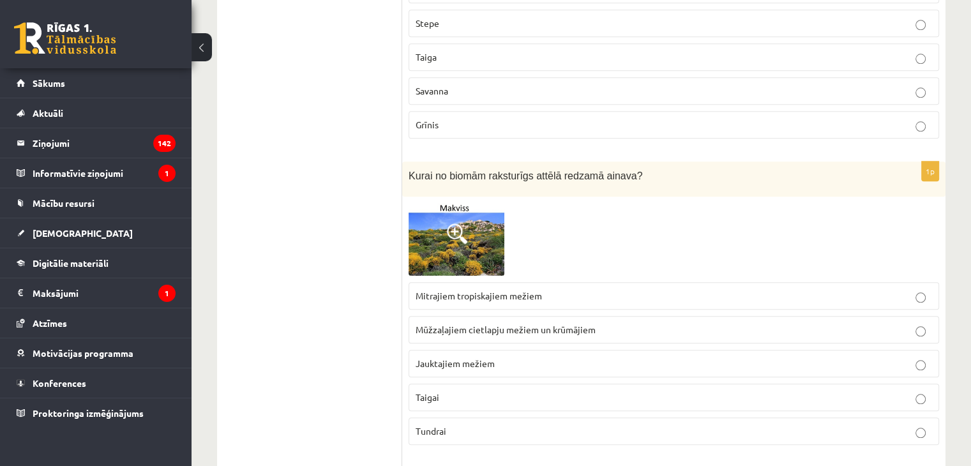
scroll to position [6323, 0]
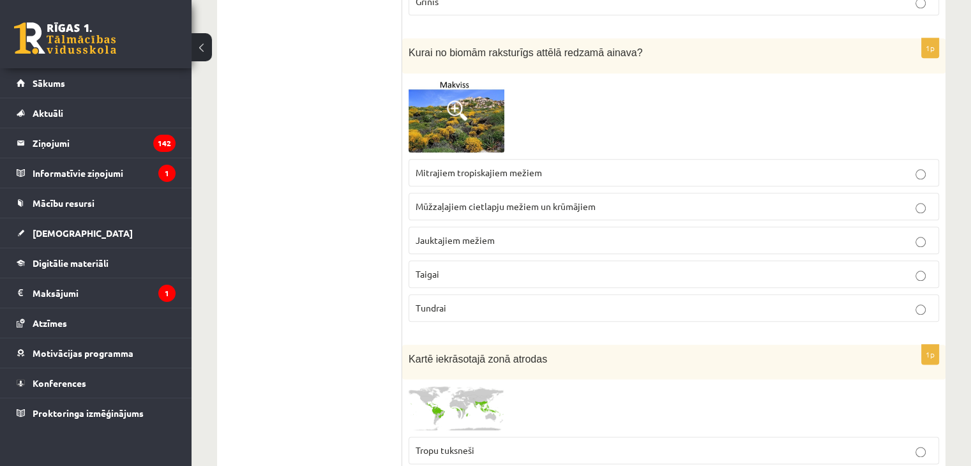
click at [449, 268] on p "Taigai" at bounding box center [674, 274] width 517 height 13
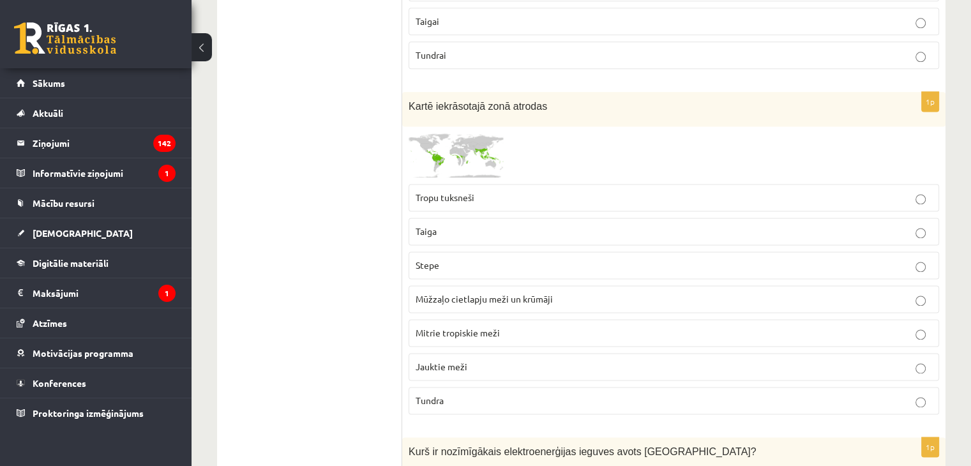
scroll to position [6643, 0]
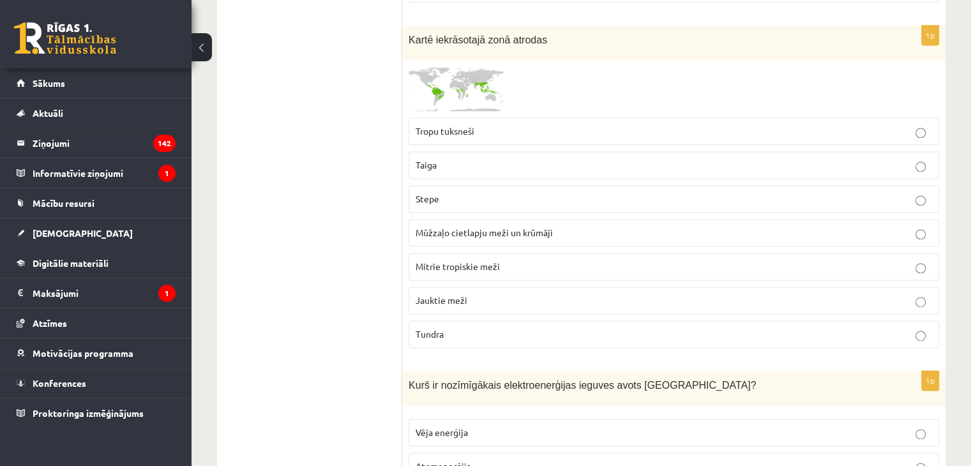
click at [446, 260] on p "Mitrie tropiskie meži" at bounding box center [674, 266] width 517 height 13
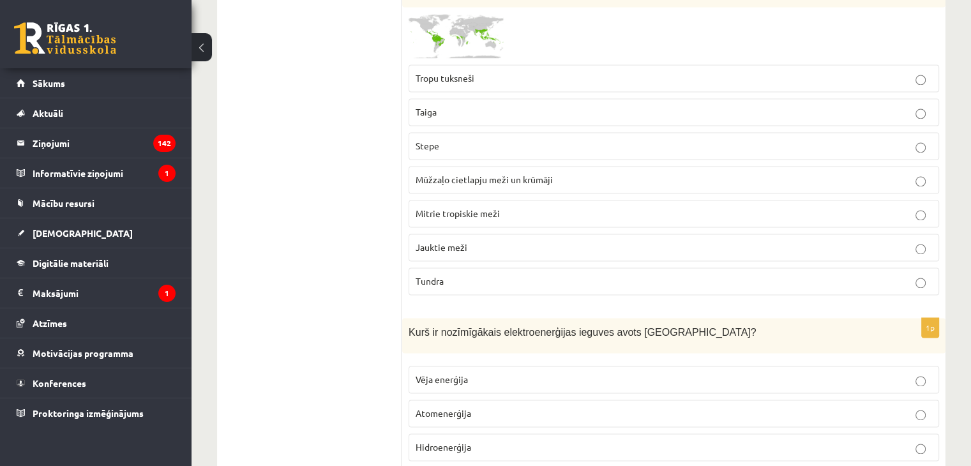
scroll to position [6834, 0]
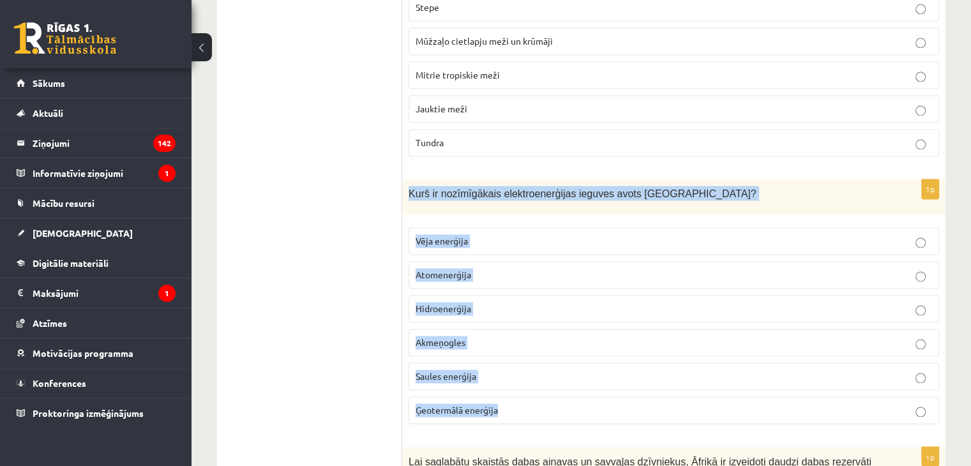
drag, startPoint x: 409, startPoint y: 154, endPoint x: 498, endPoint y: 363, distance: 227.8
click at [501, 370] on div "1p Kurš ir nozīmīgākais elektroenerģijas ieguves avots Latvijā? Vēja enerģija A…" at bounding box center [674, 306] width 544 height 255
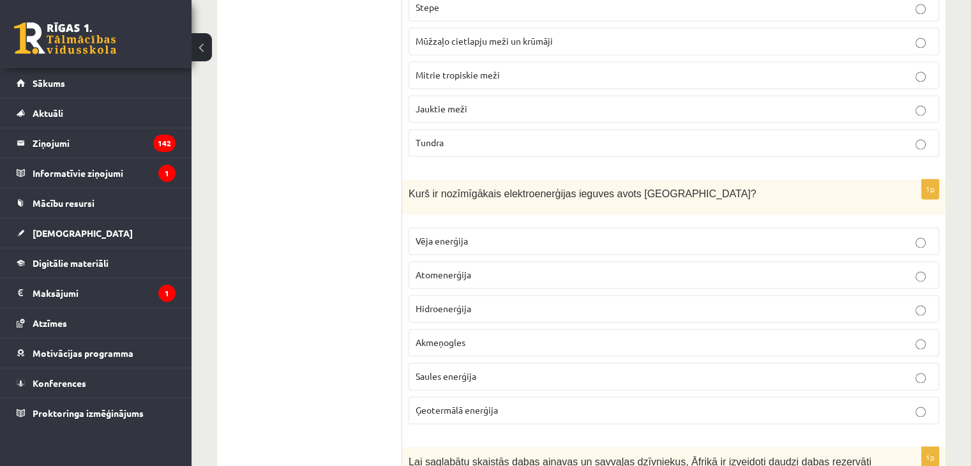
click at [468, 295] on label "Hidroenerģija" at bounding box center [674, 308] width 531 height 27
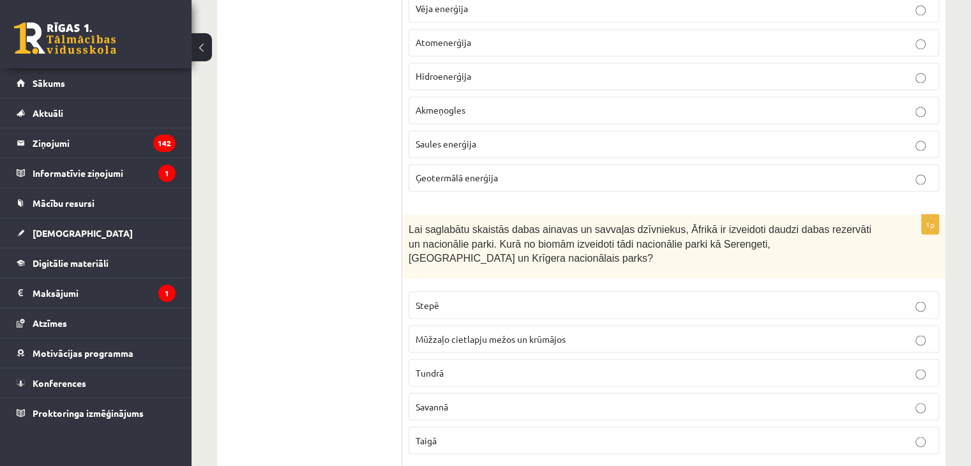
scroll to position [7090, 0]
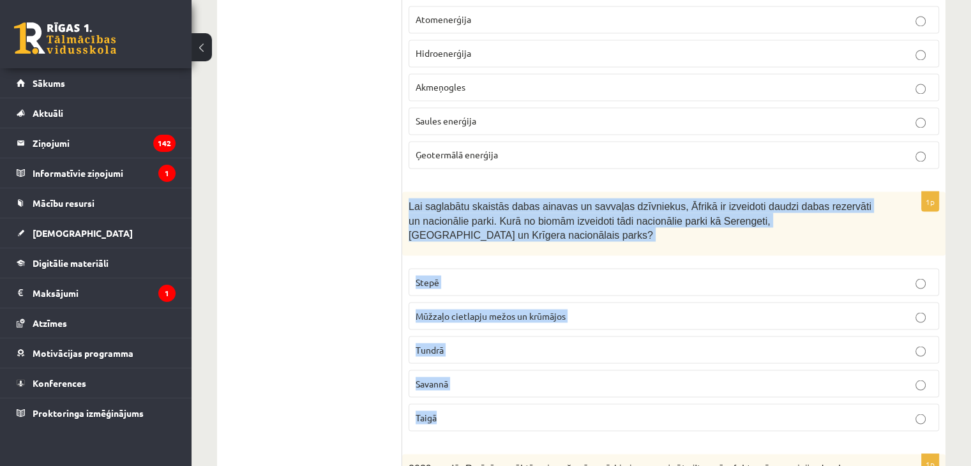
drag, startPoint x: 409, startPoint y: 167, endPoint x: 503, endPoint y: 360, distance: 215.4
click at [503, 364] on div "1p Lai saglabātu skaistās dabas ainavas un savvaļas dzīvniekus, Āfrikā ir izvei…" at bounding box center [674, 317] width 544 height 250
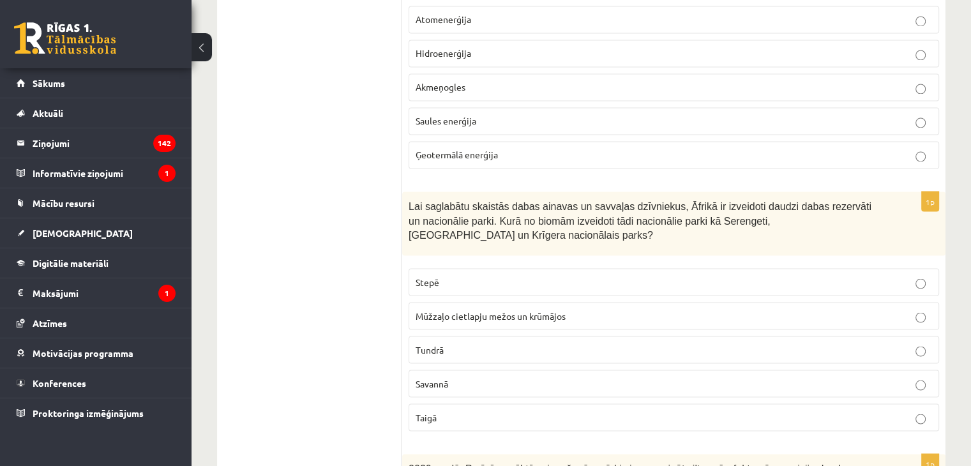
click at [437, 377] on span "Savannā" at bounding box center [432, 382] width 33 height 11
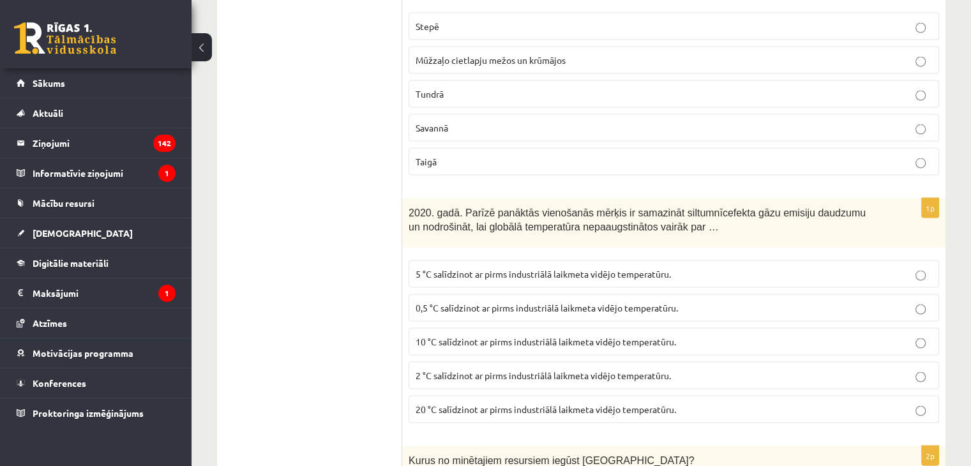
click at [409, 199] on div "2020. gadā. Parīzē panāktās vienošanās mērķis ir samazināt siltumnīcefekta gāzu…" at bounding box center [674, 223] width 544 height 49
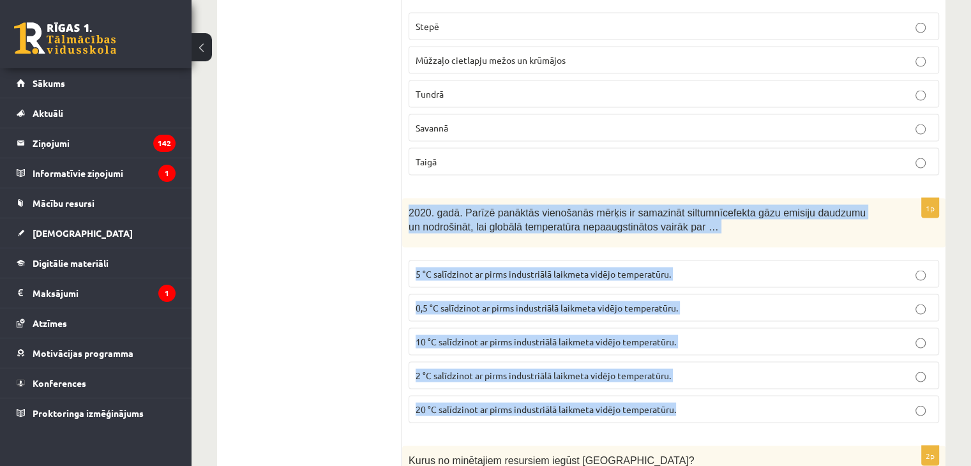
drag, startPoint x: 409, startPoint y: 174, endPoint x: 686, endPoint y: 375, distance: 342.1
click at [686, 375] on div "1p 2020. gadā. Parīzē panāktās vienošanās mērķis ir samazināt siltumnīcefekta g…" at bounding box center [674, 316] width 544 height 235
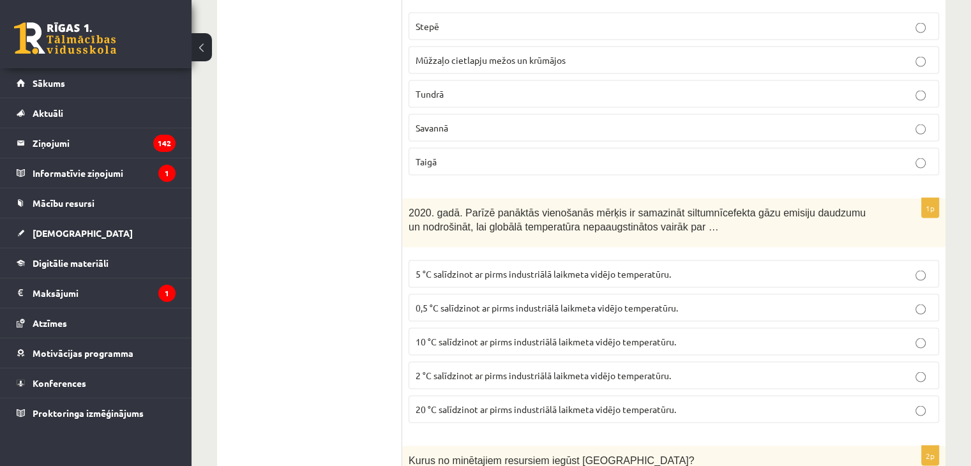
click at [429, 362] on label "2 °C salīdzinot ar pirms industriālā laikmeta vidējo temperatūru." at bounding box center [674, 375] width 531 height 27
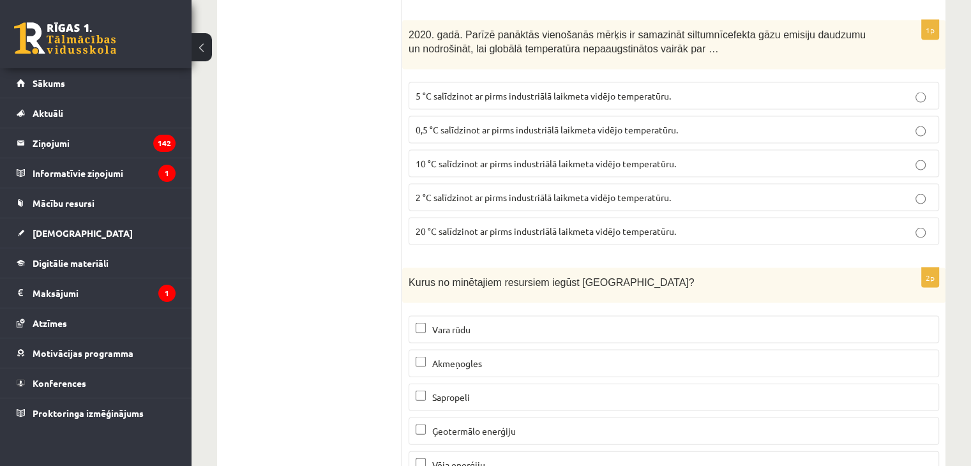
scroll to position [7601, 0]
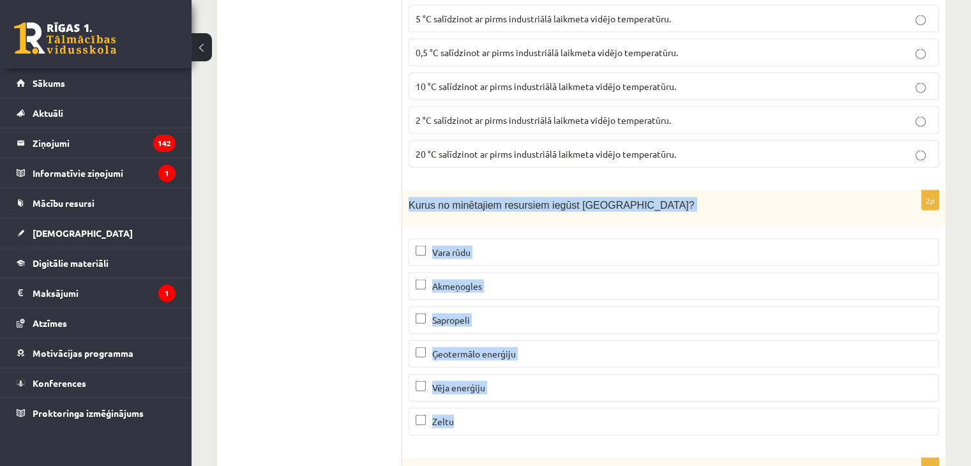
drag, startPoint x: 409, startPoint y: 164, endPoint x: 507, endPoint y: 382, distance: 238.7
click at [507, 382] on div "2p Kurus no minētajiem resursiem iegūst Latvijā? Vara rūdu Akmeņogles Sapropeli…" at bounding box center [674, 318] width 544 height 255
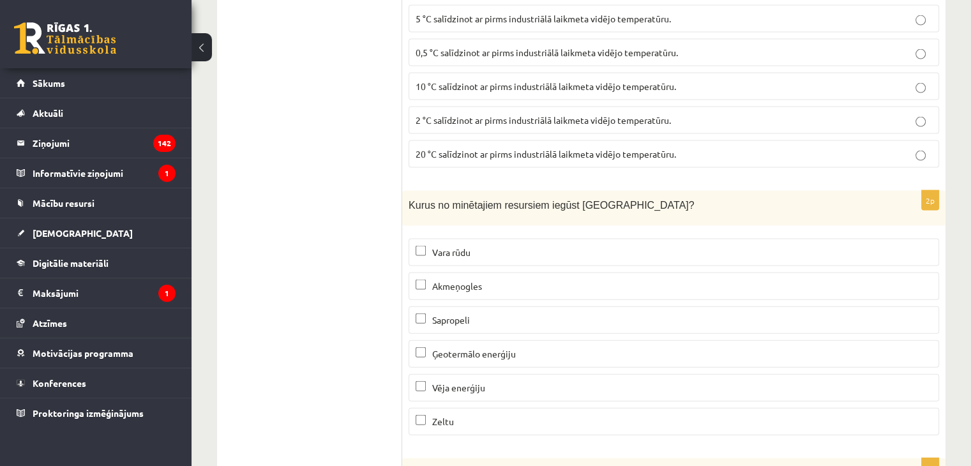
drag, startPoint x: 302, startPoint y: 233, endPoint x: 296, endPoint y: 222, distance: 12.3
click at [482, 314] on p "Sapropeli" at bounding box center [674, 320] width 517 height 13
click at [489, 348] on span "Ģeotermālo enerģiju" at bounding box center [474, 353] width 84 height 11
click at [462, 382] on span "Vēja enerģiju" at bounding box center [458, 387] width 53 height 11
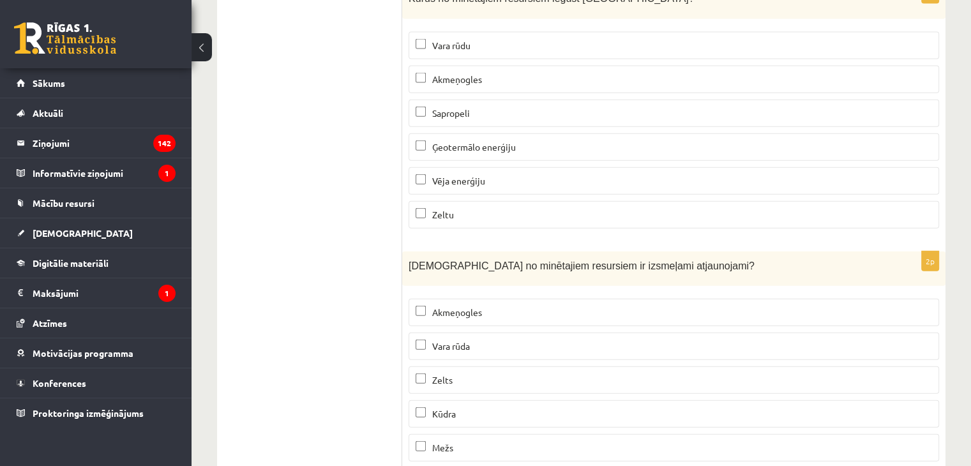
scroll to position [7808, 0]
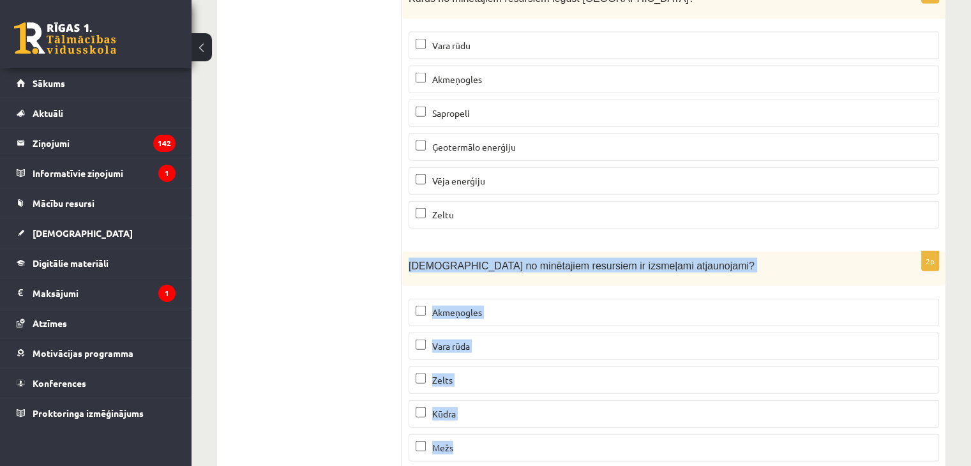
drag, startPoint x: 409, startPoint y: 223, endPoint x: 522, endPoint y: 434, distance: 239.5
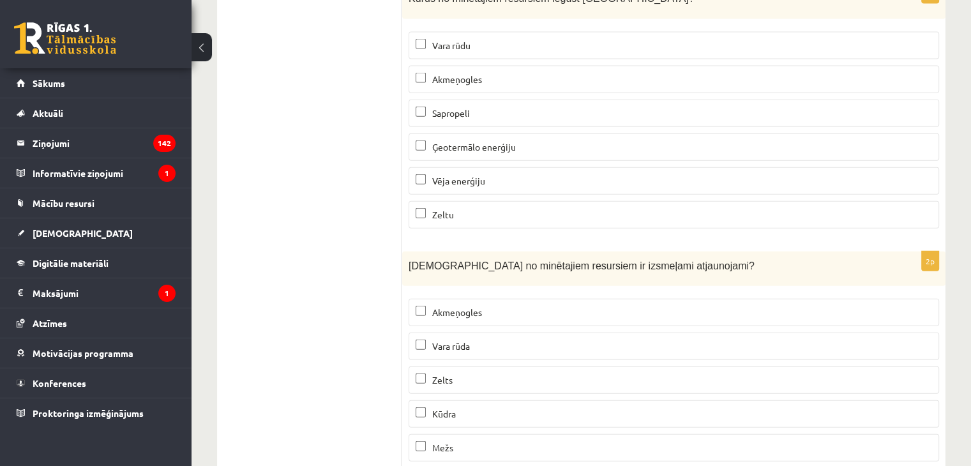
click at [459, 407] on p "Kūdra" at bounding box center [674, 413] width 517 height 13
click at [438, 434] on label "Mežs" at bounding box center [674, 447] width 531 height 27
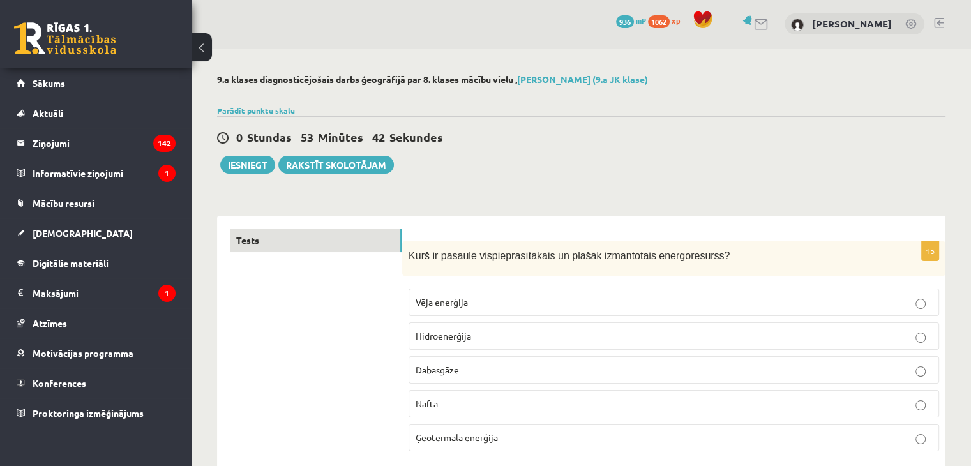
scroll to position [0, 0]
click at [248, 162] on button "Iesniegt" at bounding box center [247, 165] width 55 height 18
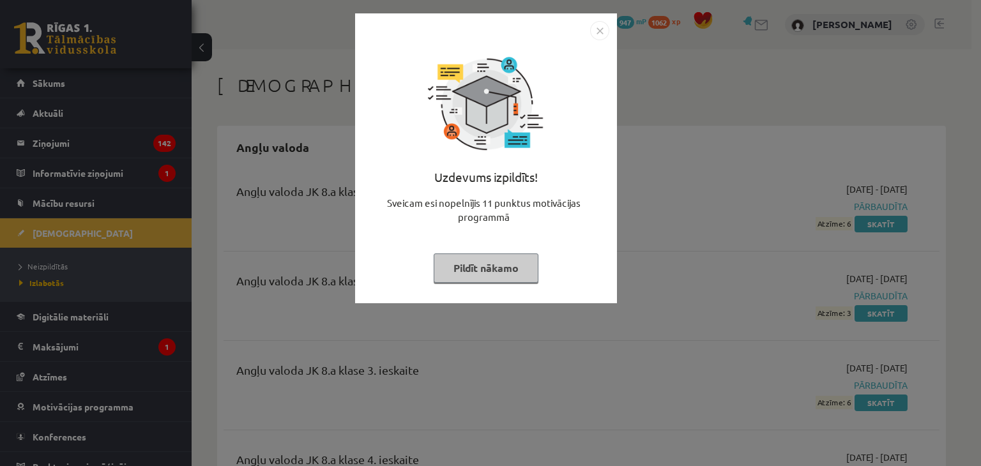
click at [602, 26] on img "Close" at bounding box center [599, 30] width 19 height 19
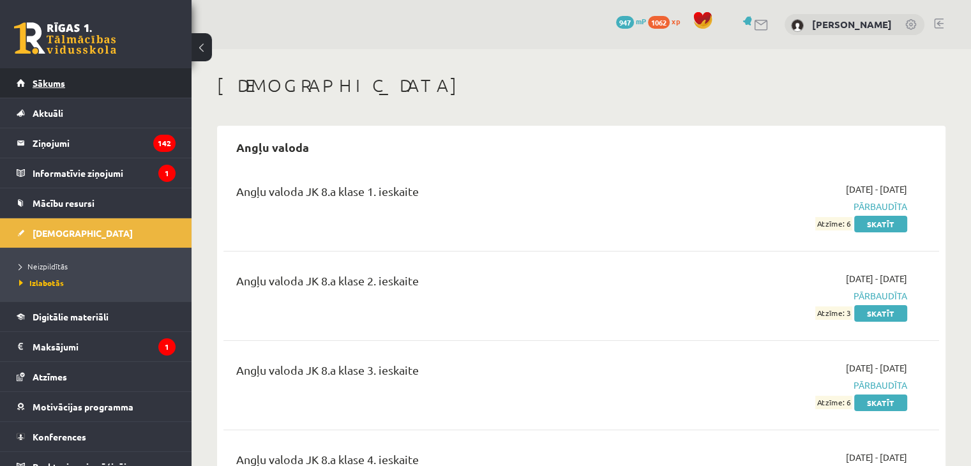
click at [133, 85] on link "Sākums" at bounding box center [96, 82] width 159 height 29
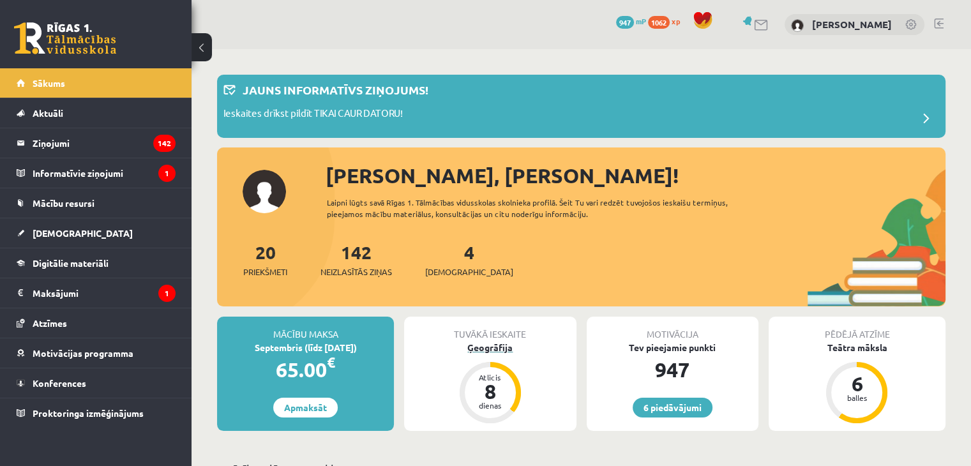
click at [468, 348] on div "Ģeogrāfija" at bounding box center [490, 347] width 172 height 13
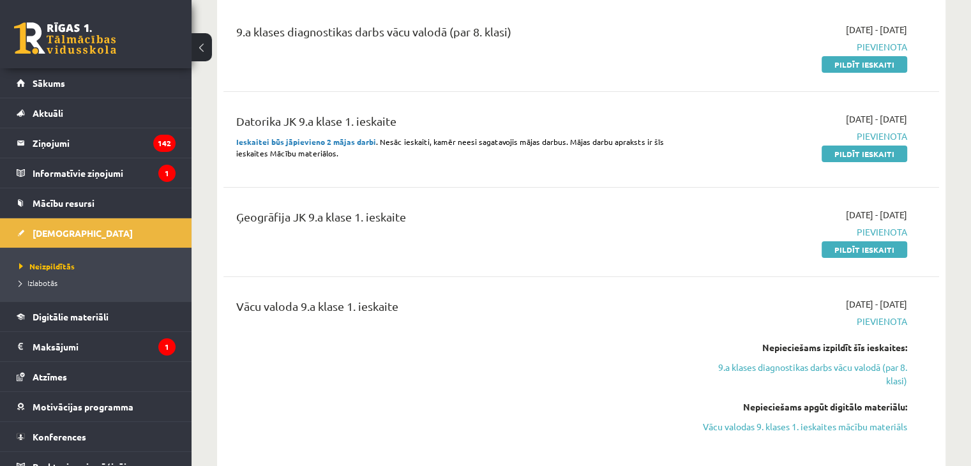
scroll to position [192, 0]
